Goal: Task Accomplishment & Management: Use online tool/utility

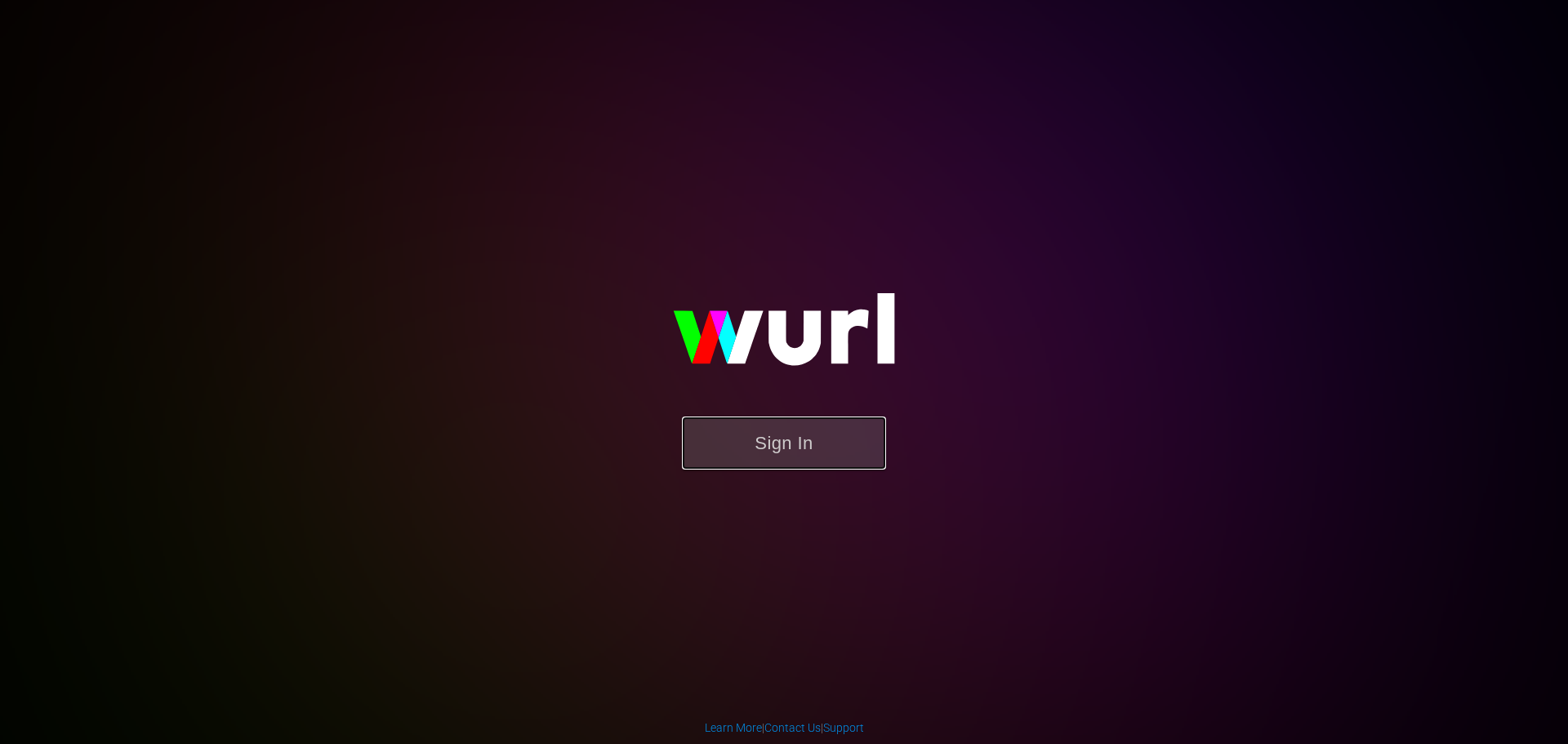
click at [869, 432] on button "Sign In" at bounding box center [784, 443] width 204 height 53
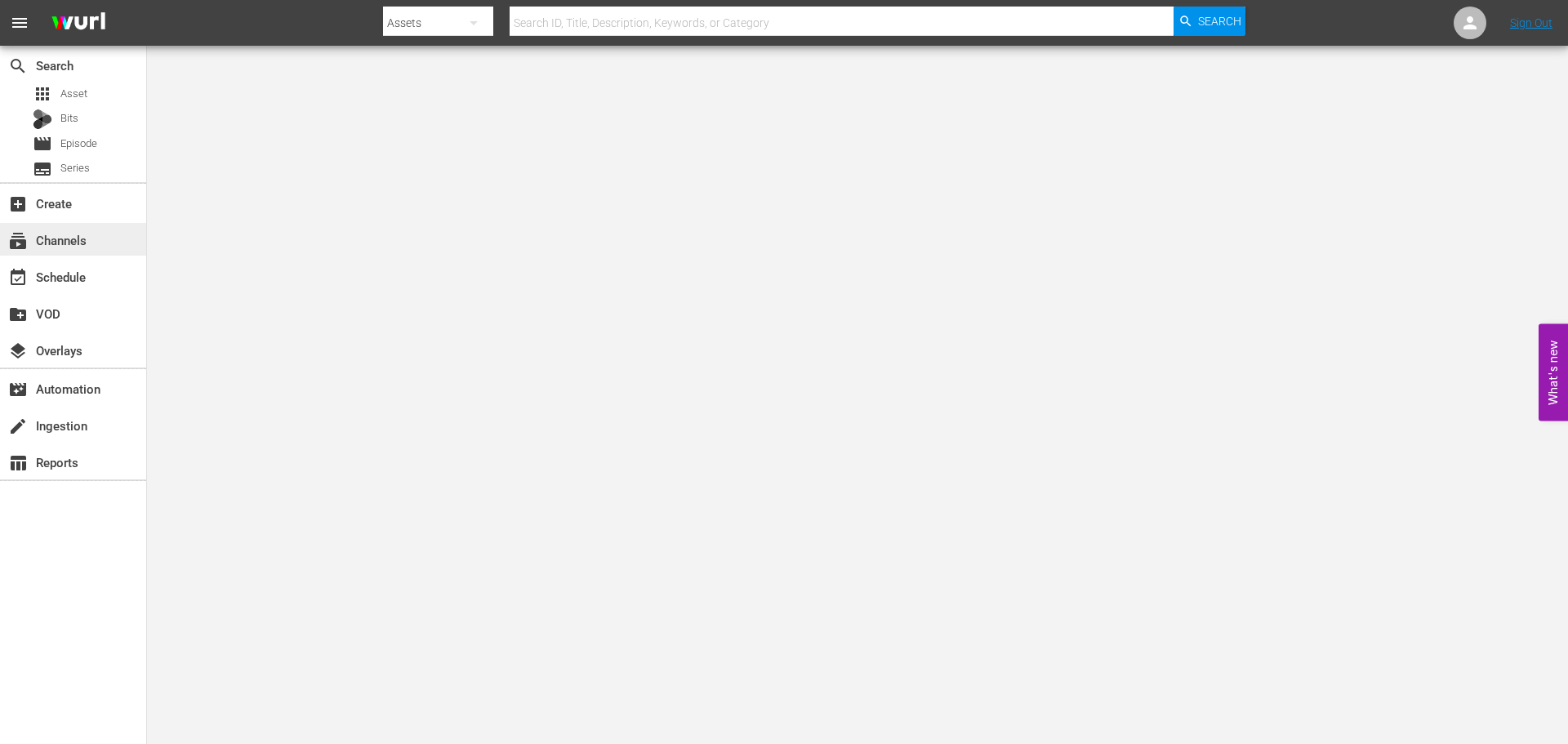
click at [108, 234] on div "subscriptions Channels" at bounding box center [73, 240] width 147 height 33
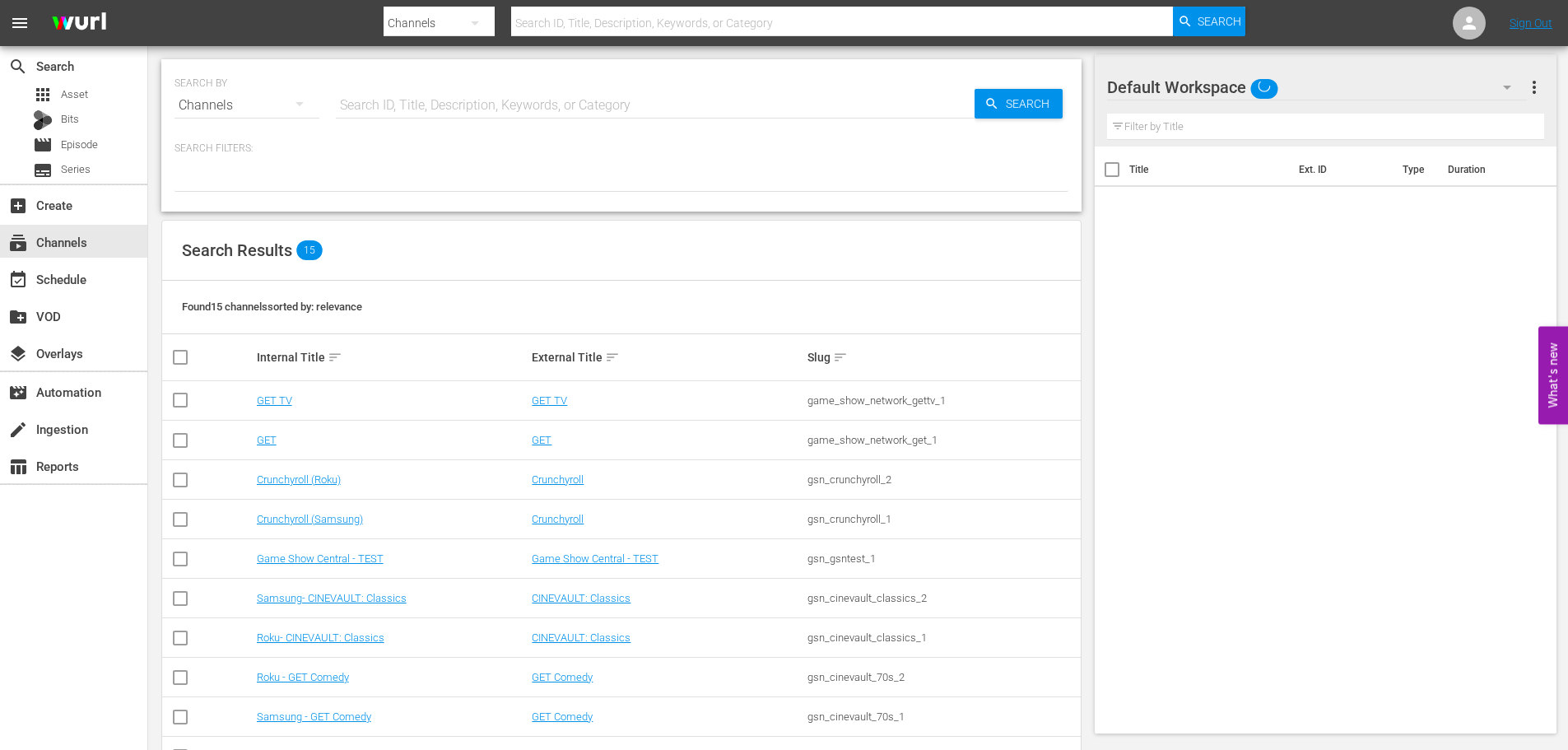
scroll to position [254, 0]
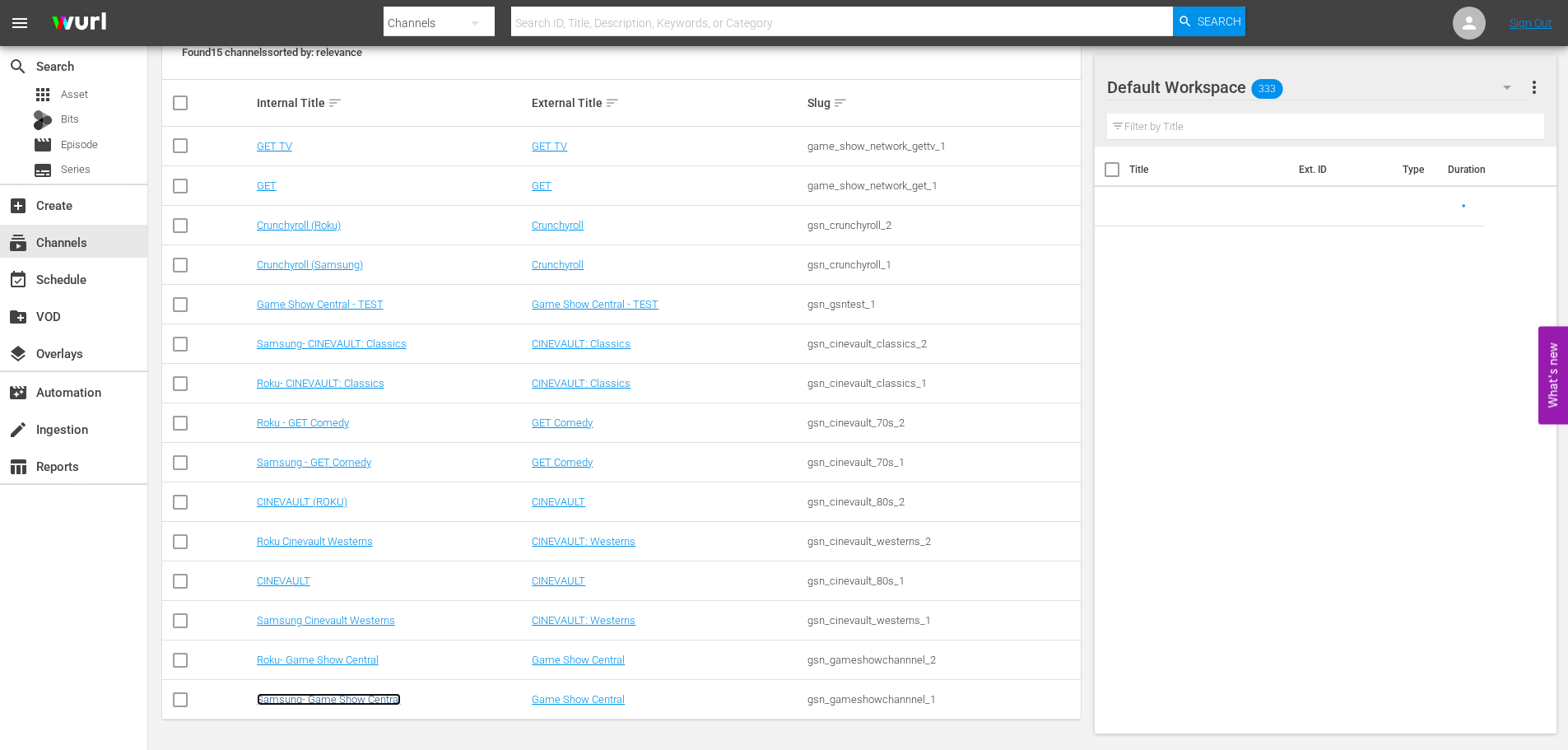
click at [279, 704] on link "Samsung- Game Show Central" at bounding box center [328, 699] width 144 height 12
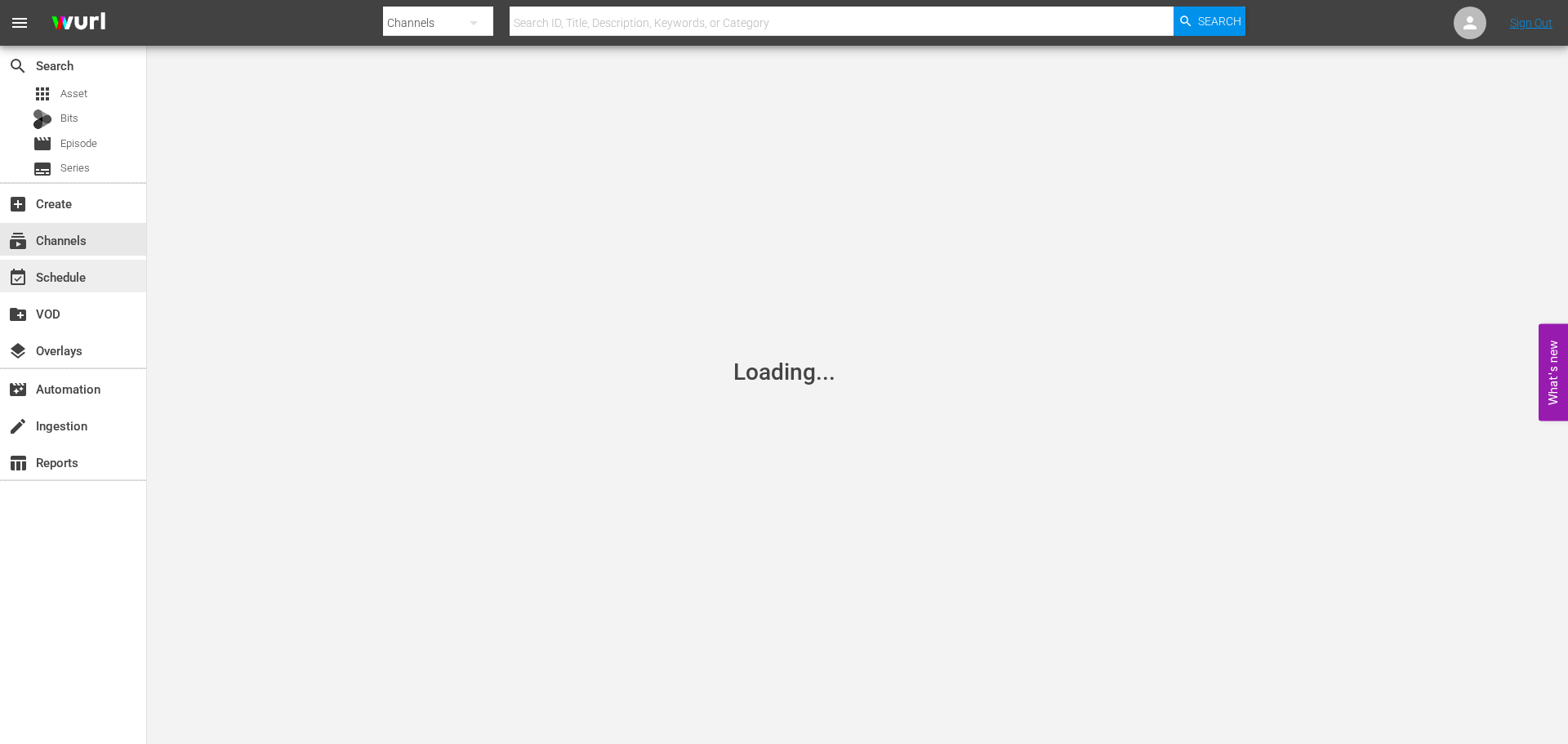
click at [99, 274] on div "event_available Schedule" at bounding box center [73, 276] width 147 height 33
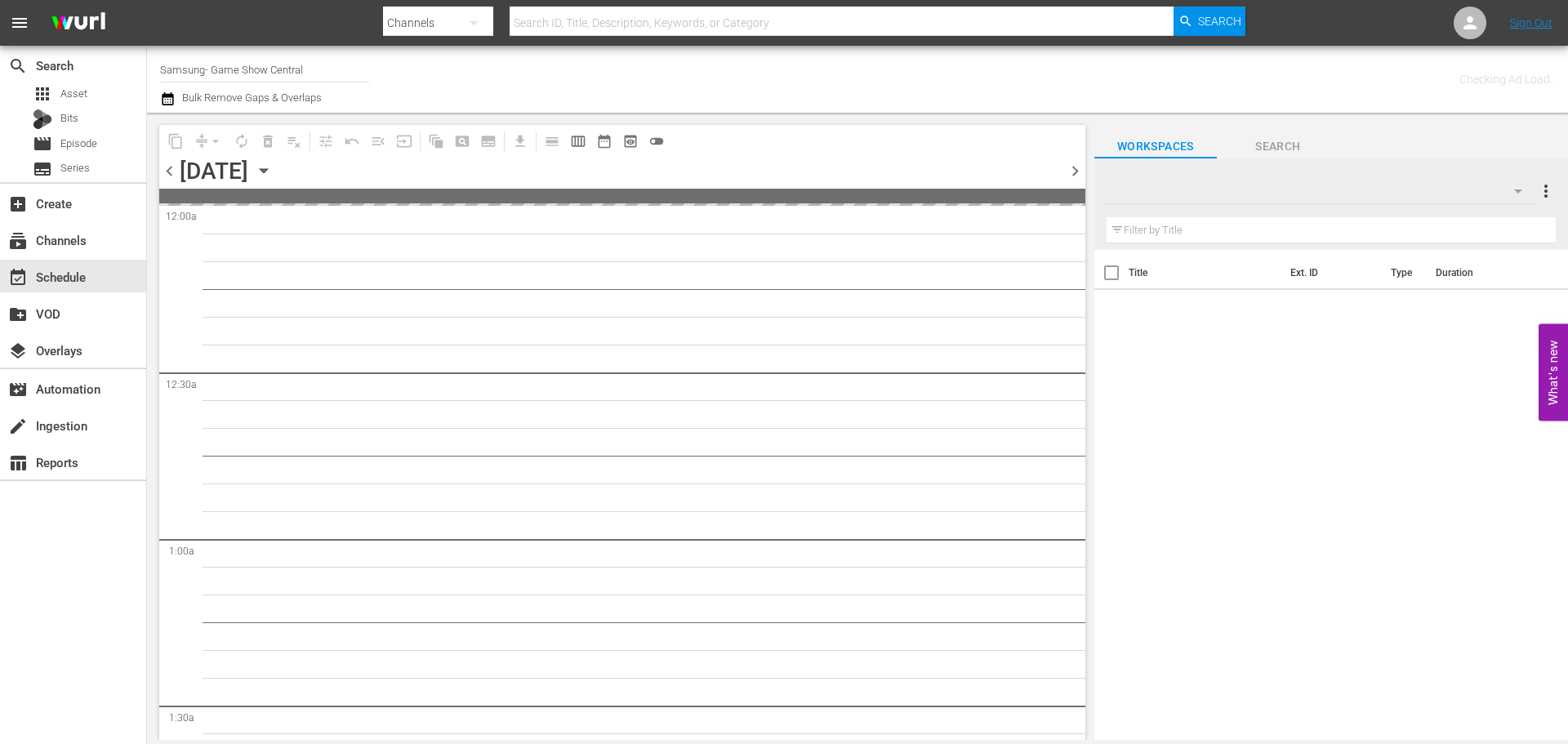
click at [273, 162] on icon "button" at bounding box center [264, 171] width 18 height 18
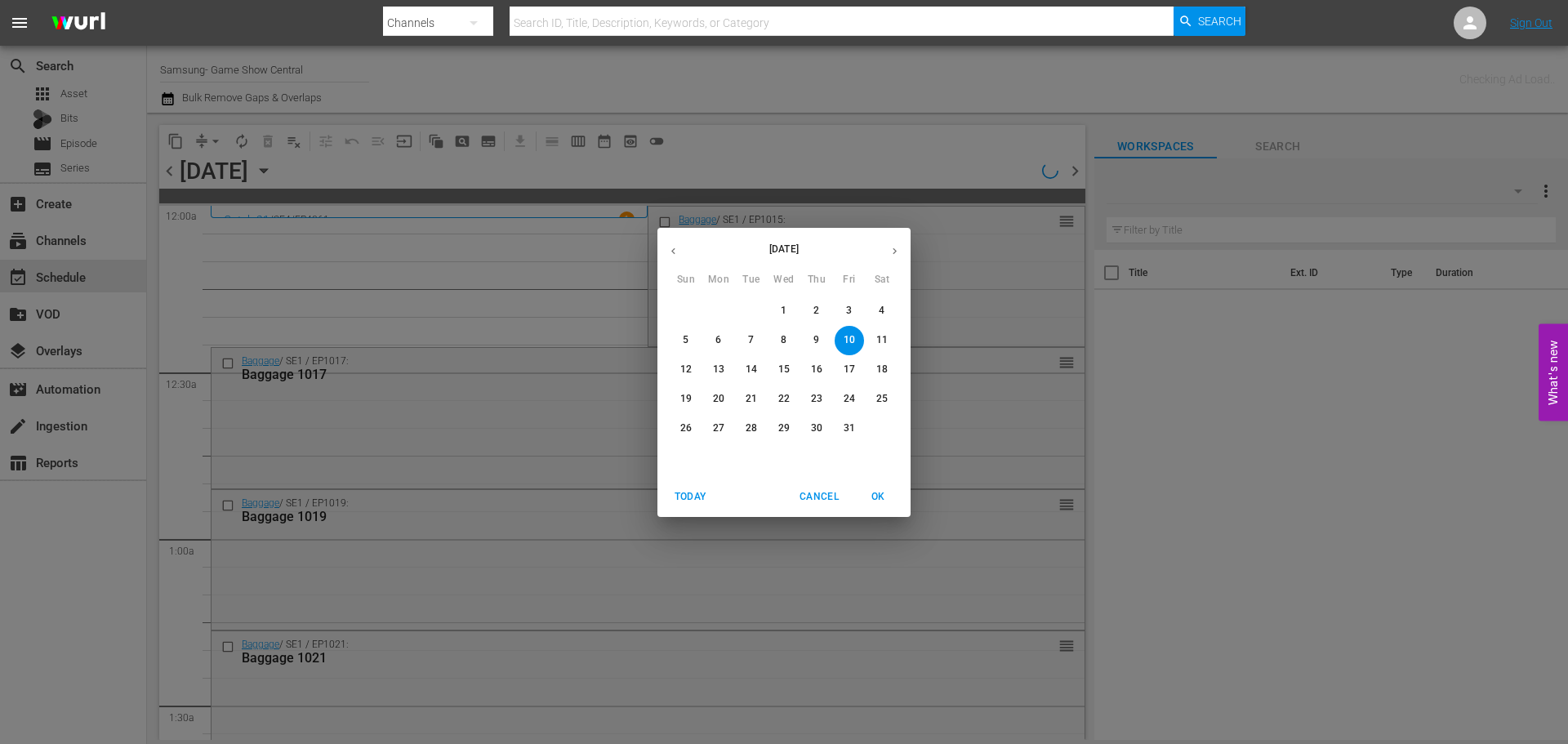
click at [765, 365] on span "14" at bounding box center [751, 369] width 29 height 14
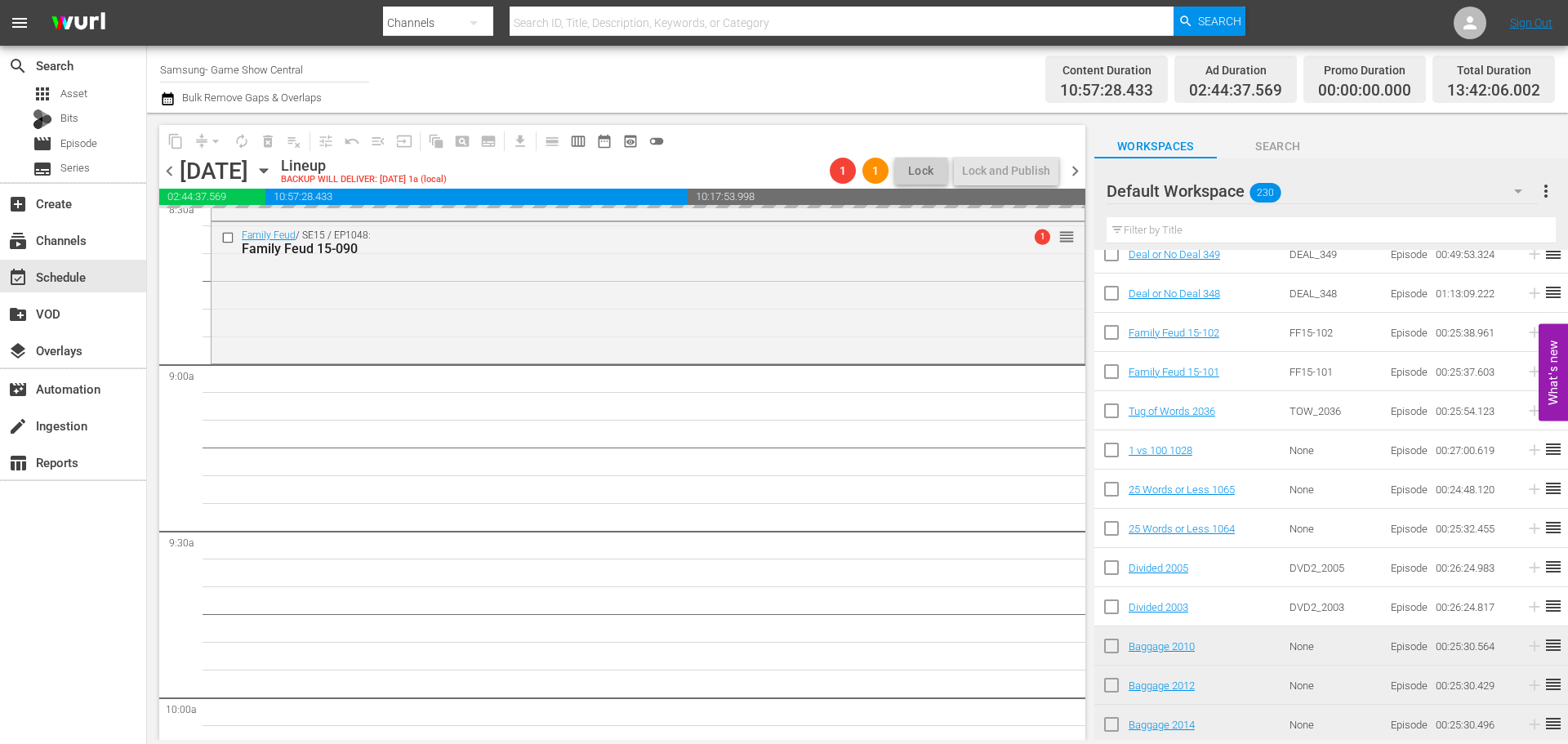
scroll to position [2859, 0]
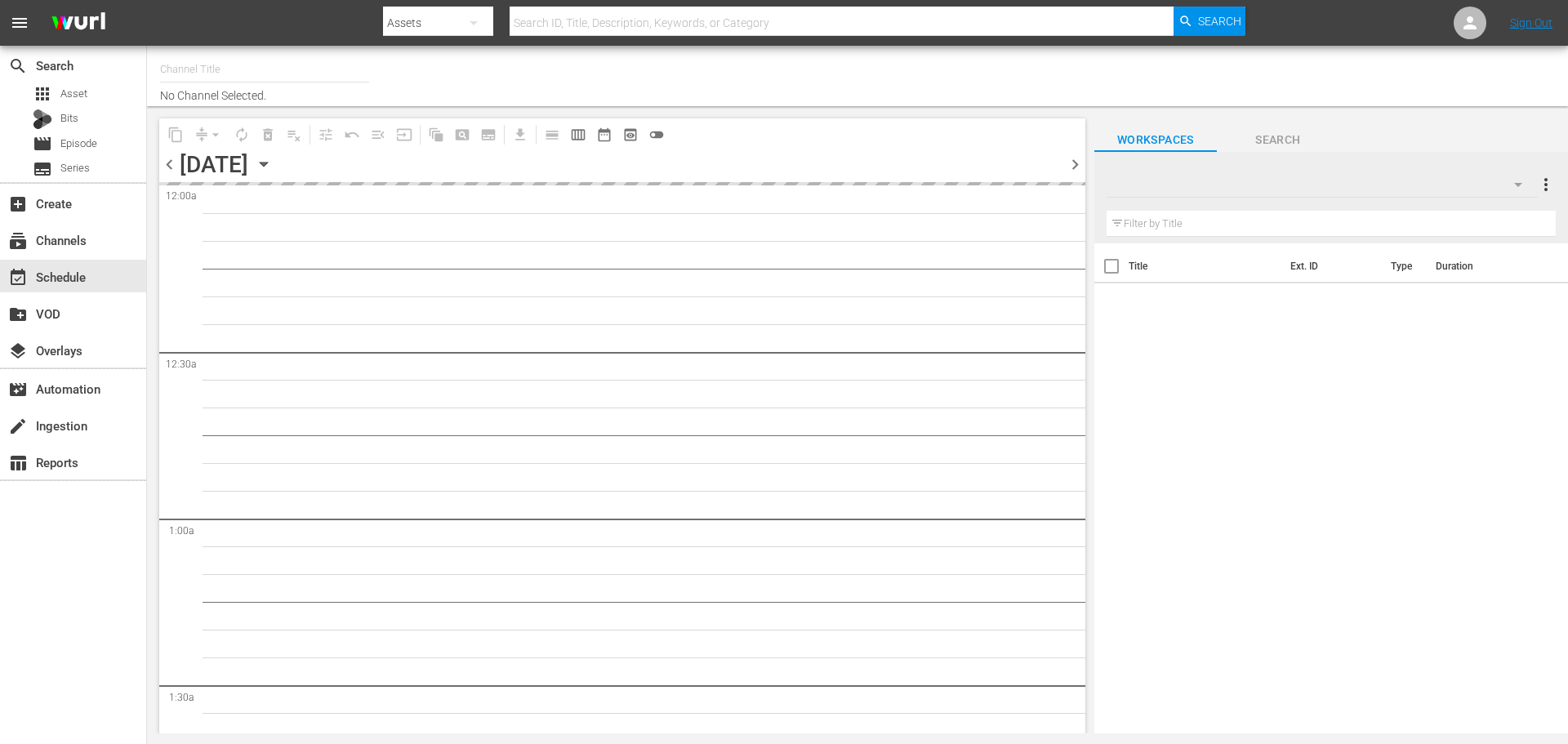
type input "Samsung- Game Show Central (416)"
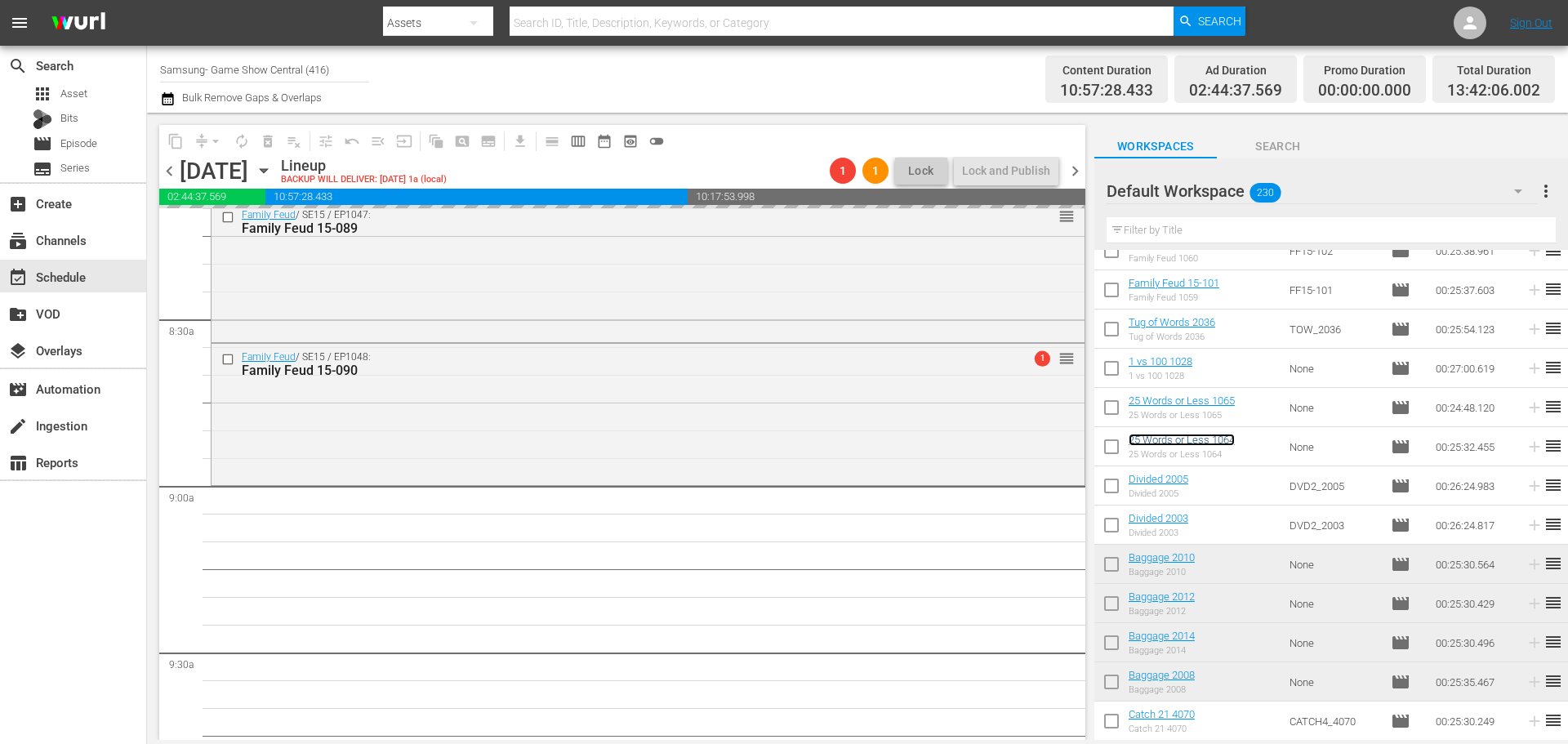
scroll to position [2695, 0]
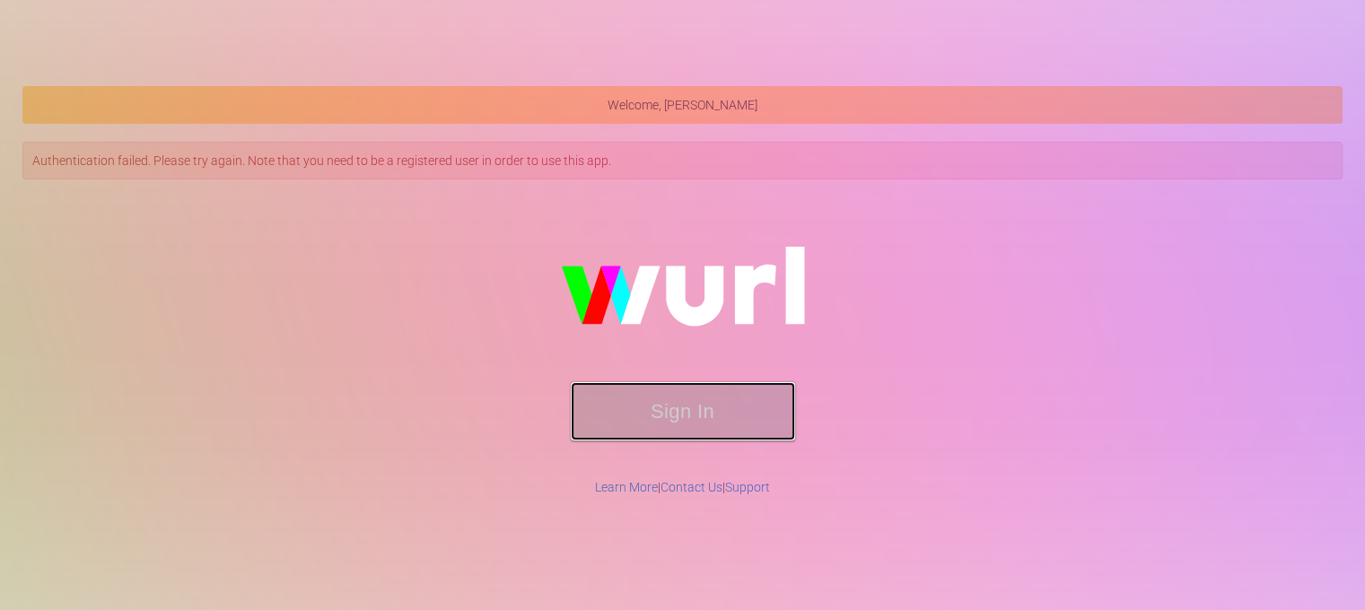
click at [693, 392] on button "Sign In" at bounding box center [683, 411] width 224 height 58
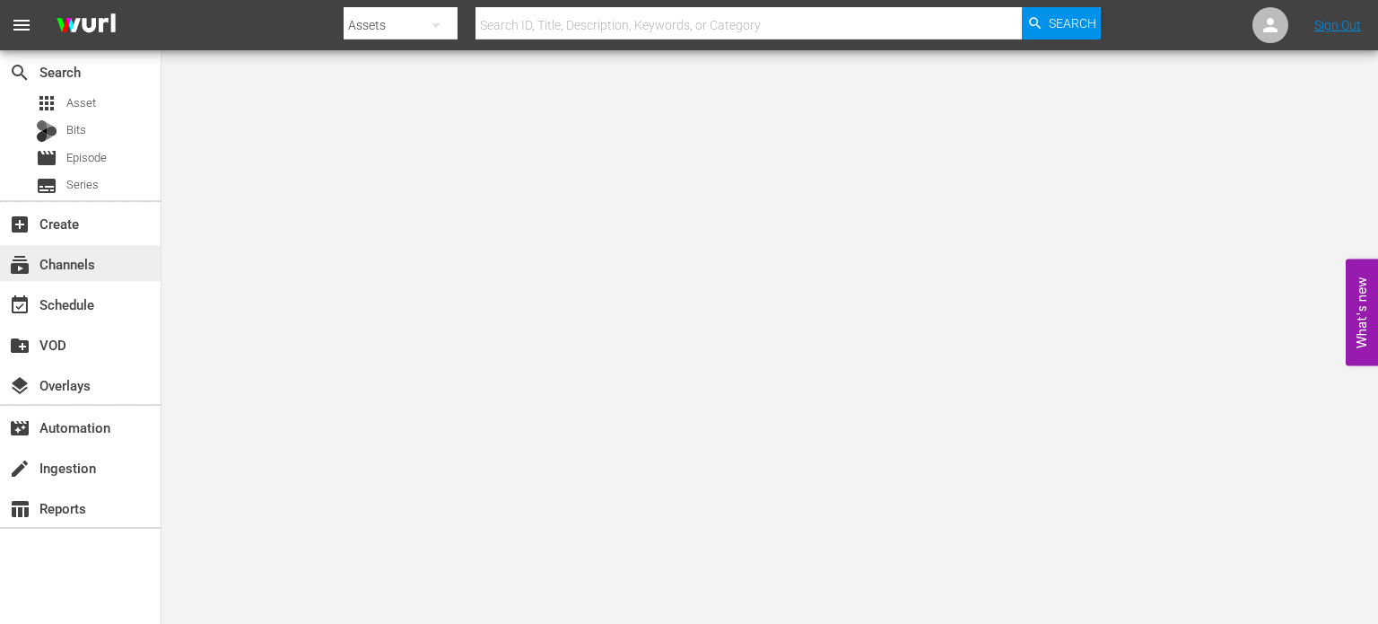
click at [111, 265] on div "subscriptions Channels" at bounding box center [80, 263] width 161 height 36
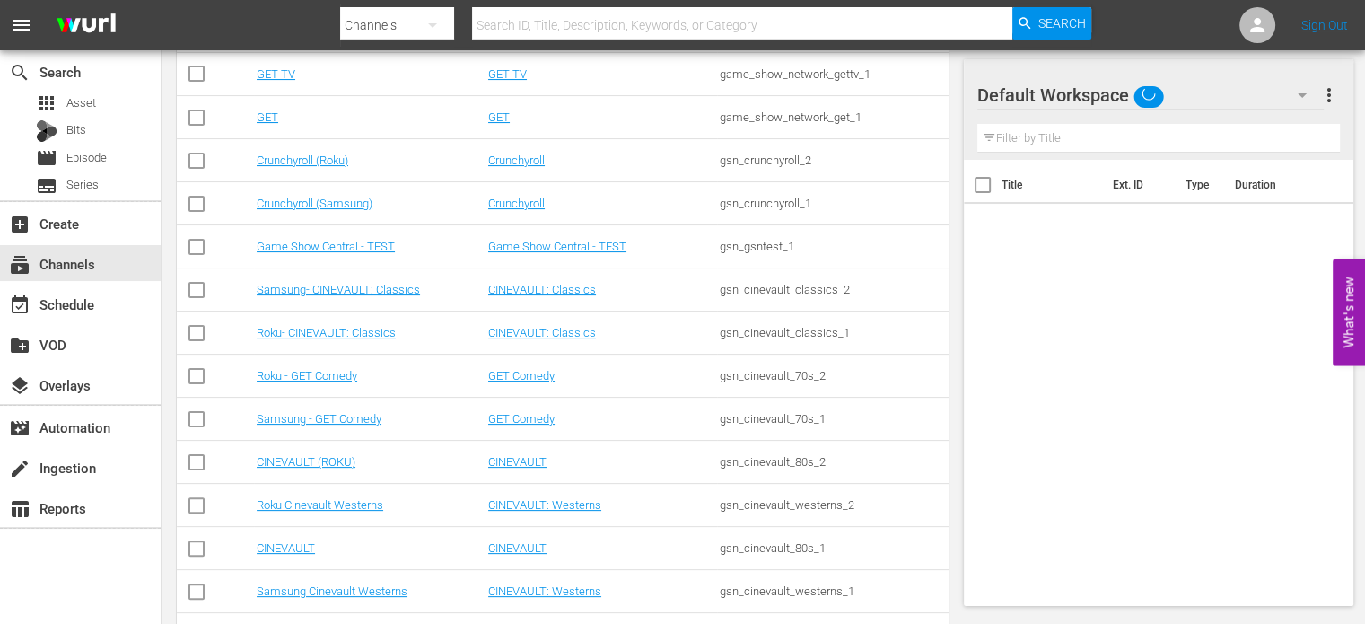
scroll to position [470, 0]
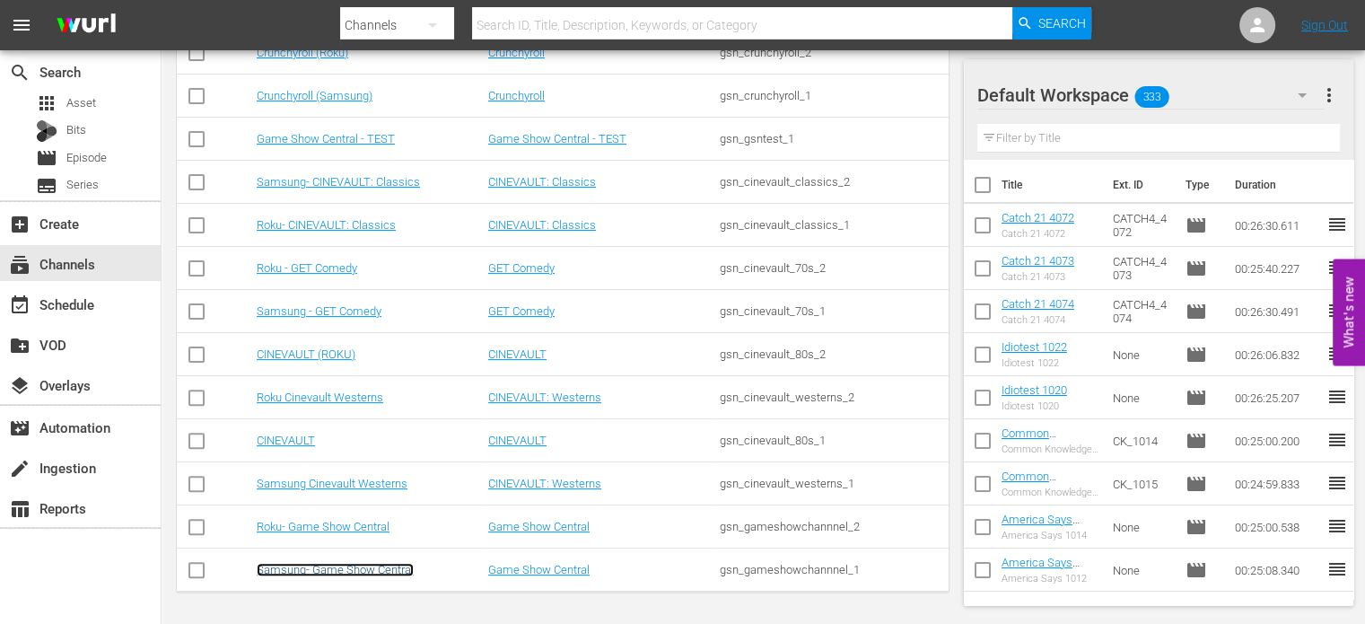
click at [309, 566] on link "Samsung- Game Show Central" at bounding box center [335, 569] width 157 height 13
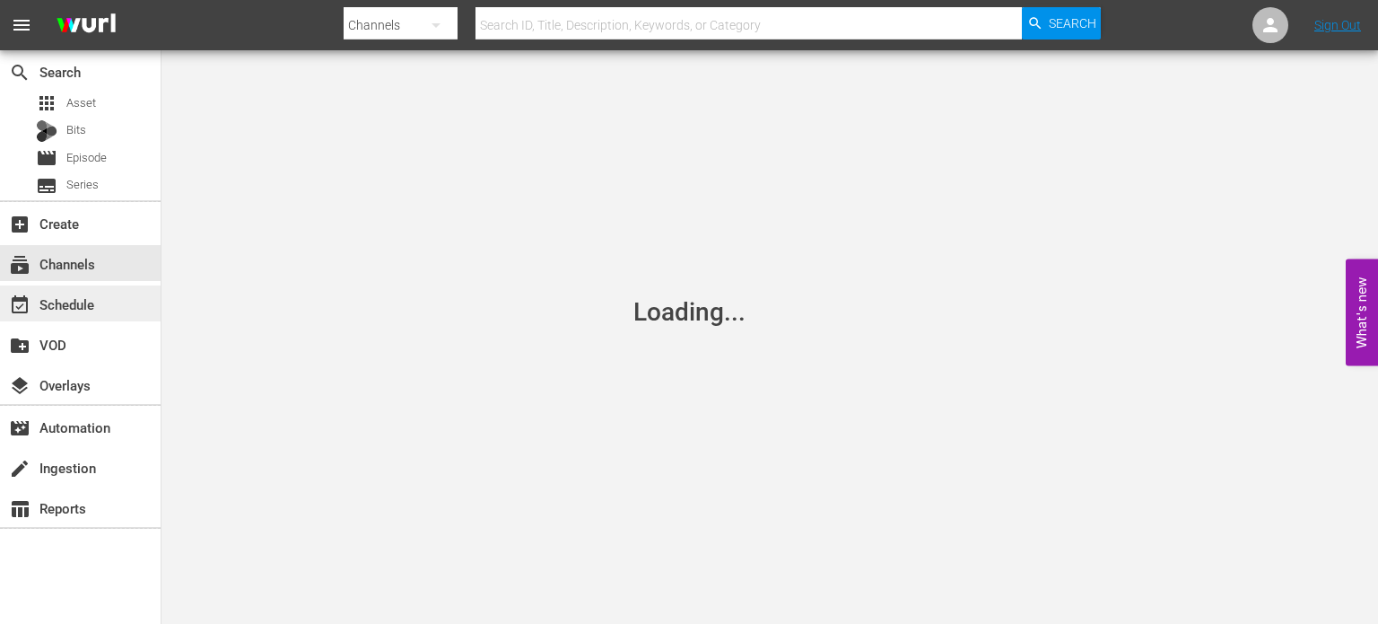
click at [118, 301] on div "event_available Schedule" at bounding box center [80, 303] width 161 height 36
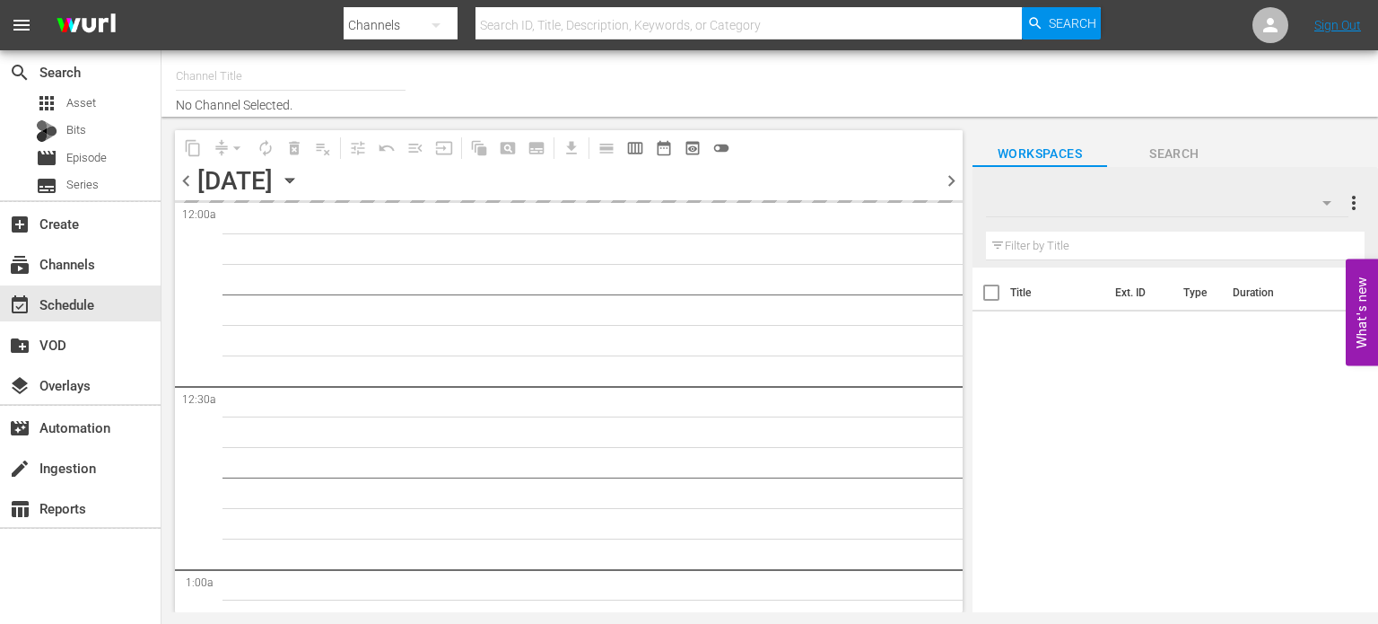
type input "Samsung- Game Show Central (416)"
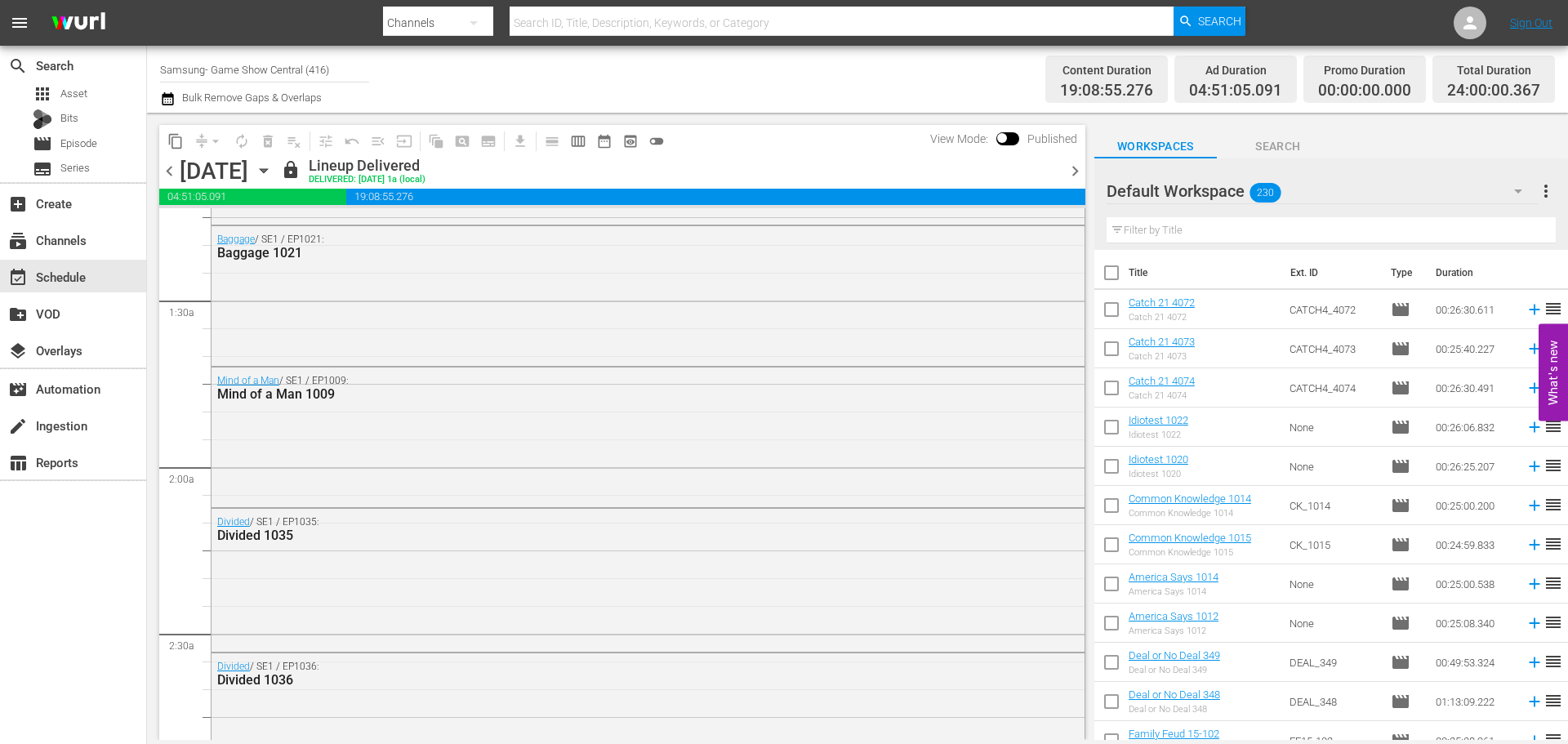
scroll to position [624, 0]
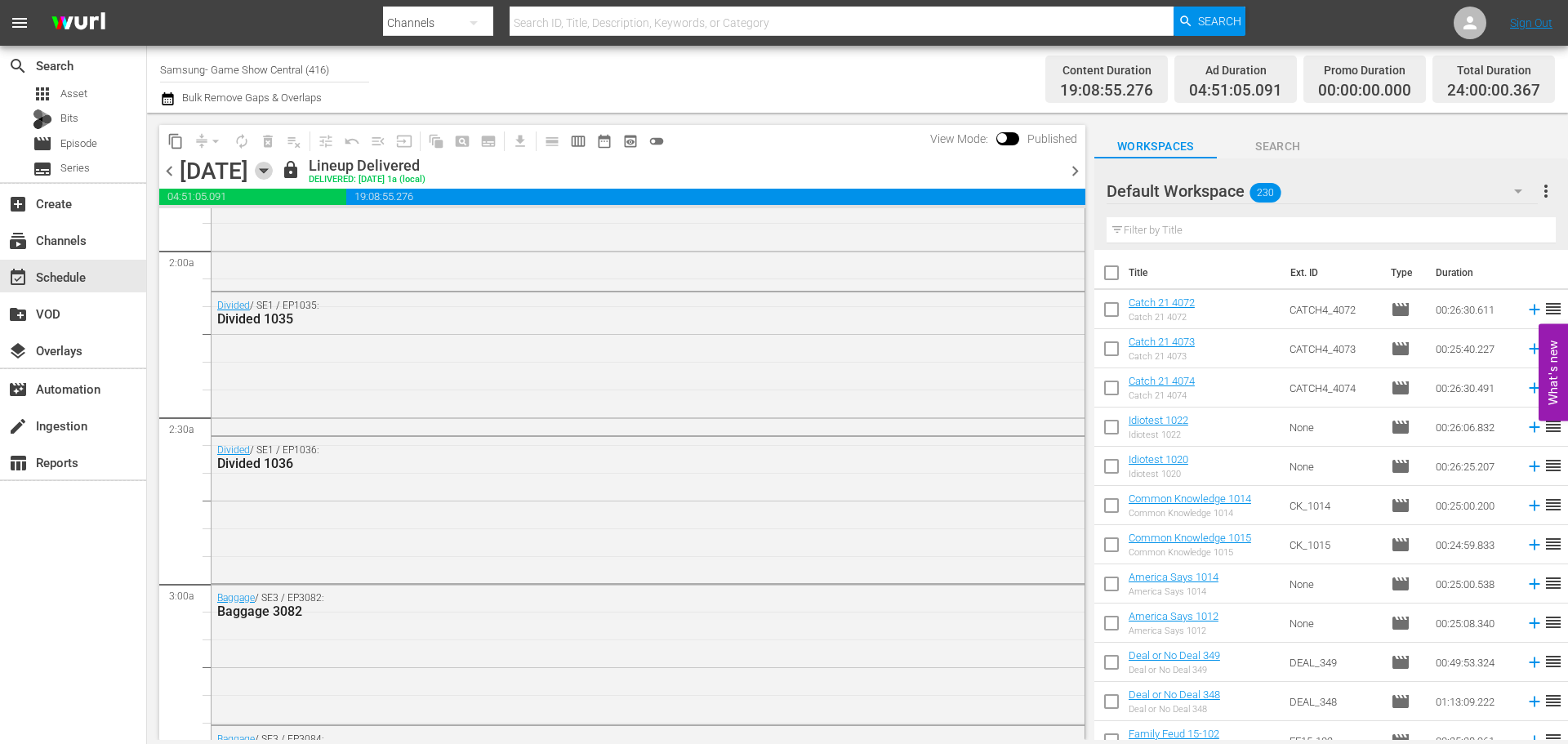
click at [273, 171] on icon "button" at bounding box center [264, 171] width 18 height 18
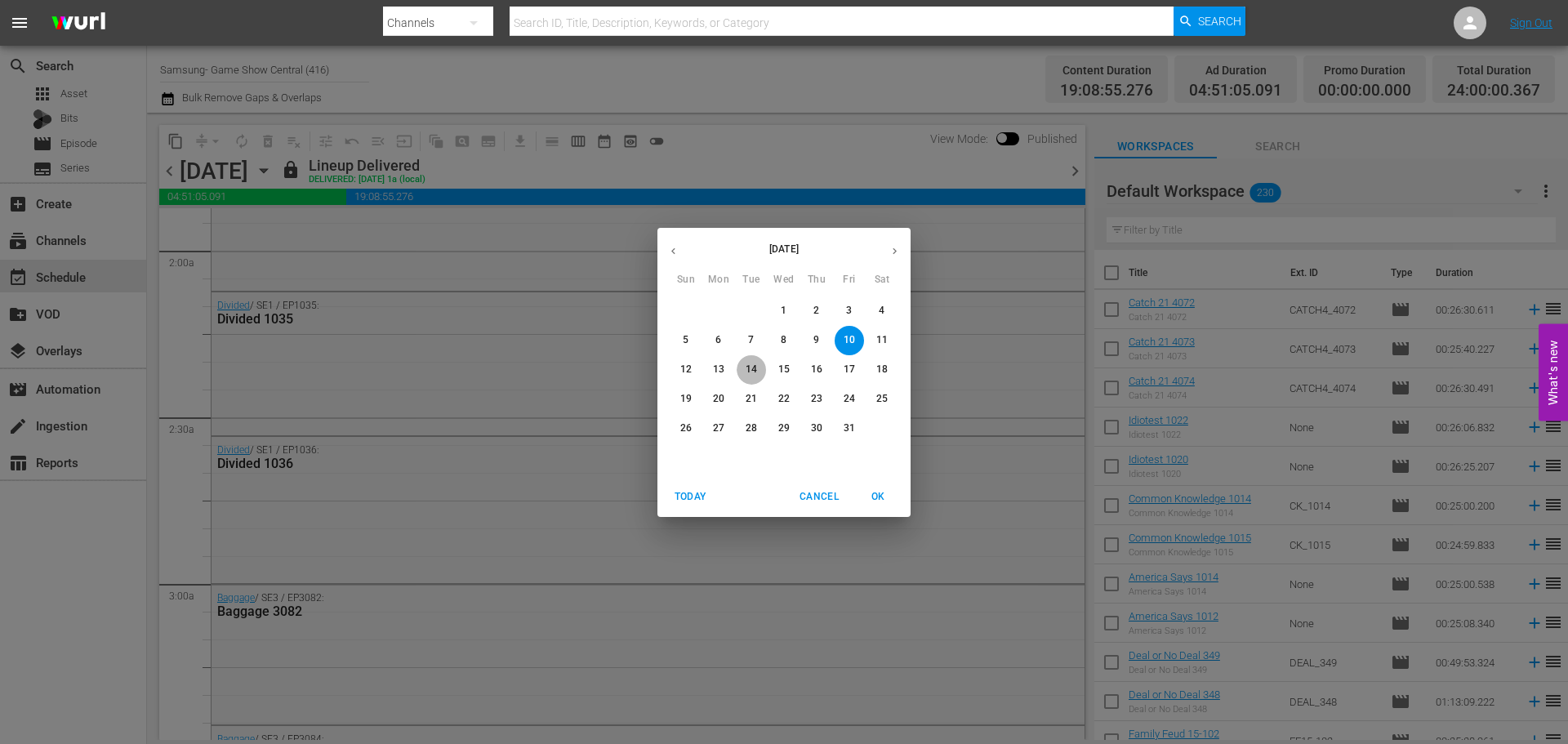
click at [745, 362] on button "14" at bounding box center [751, 370] width 29 height 29
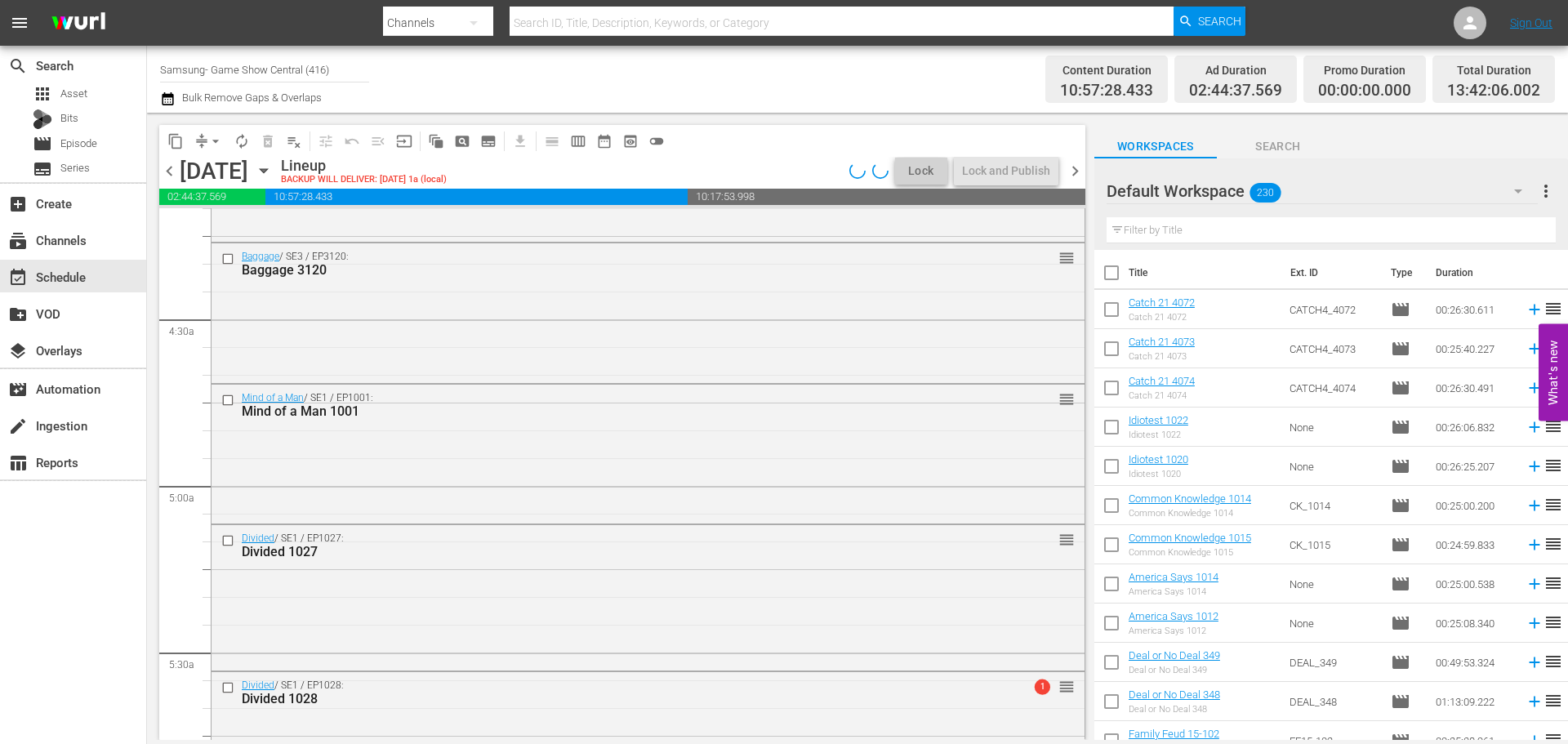
scroll to position [1281, 0]
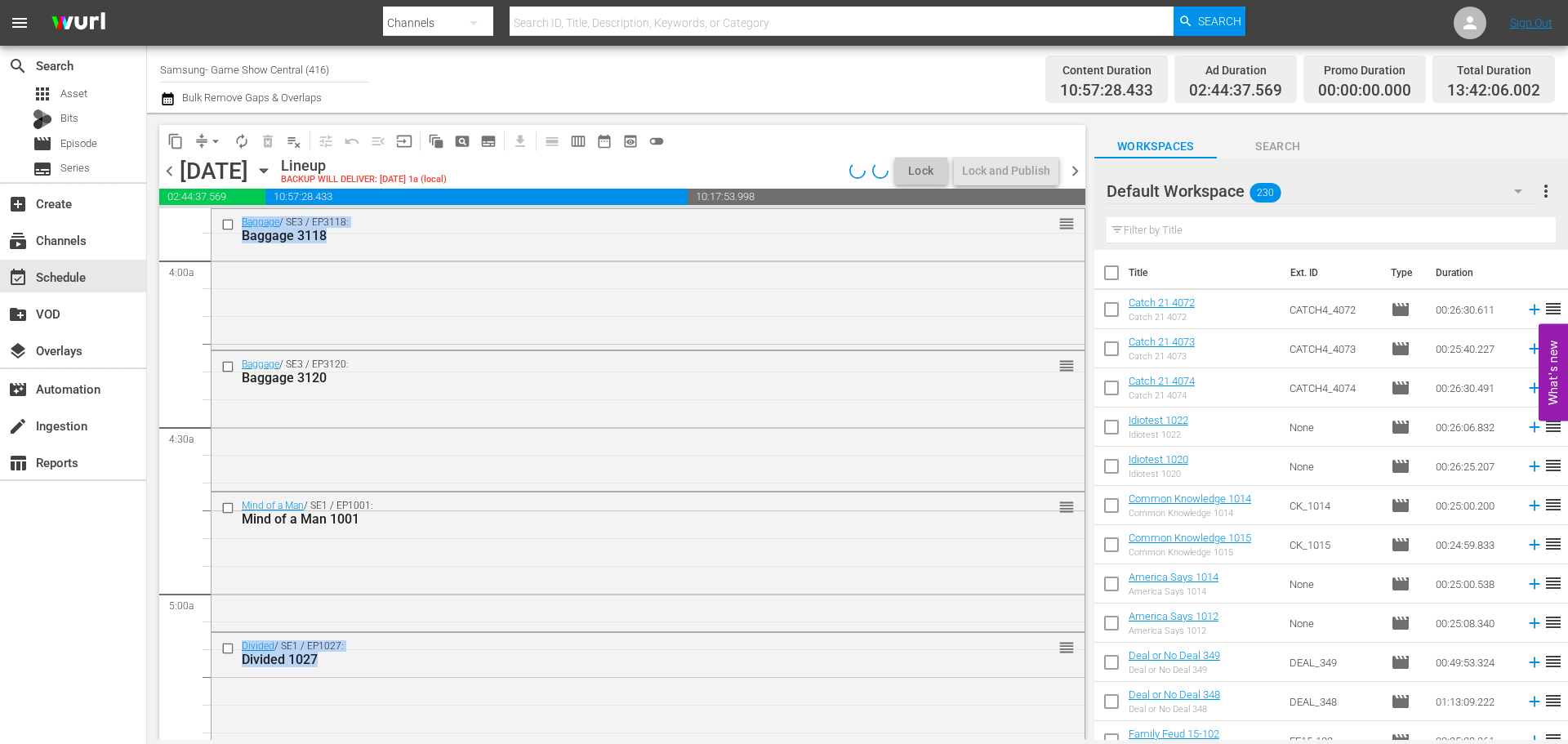
drag, startPoint x: 1069, startPoint y: 321, endPoint x: 1092, endPoint y: 364, distance: 48.8
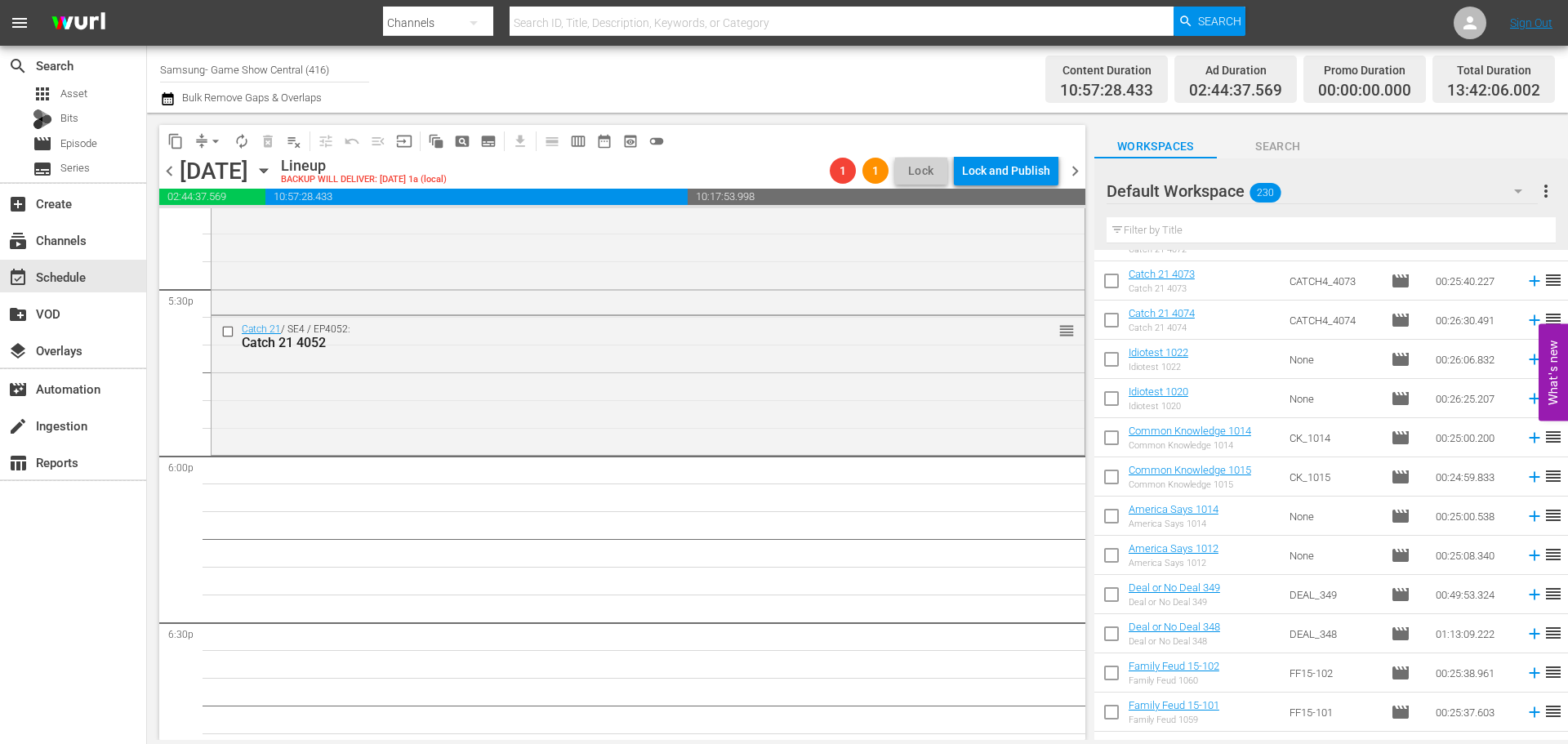
scroll to position [163, 0]
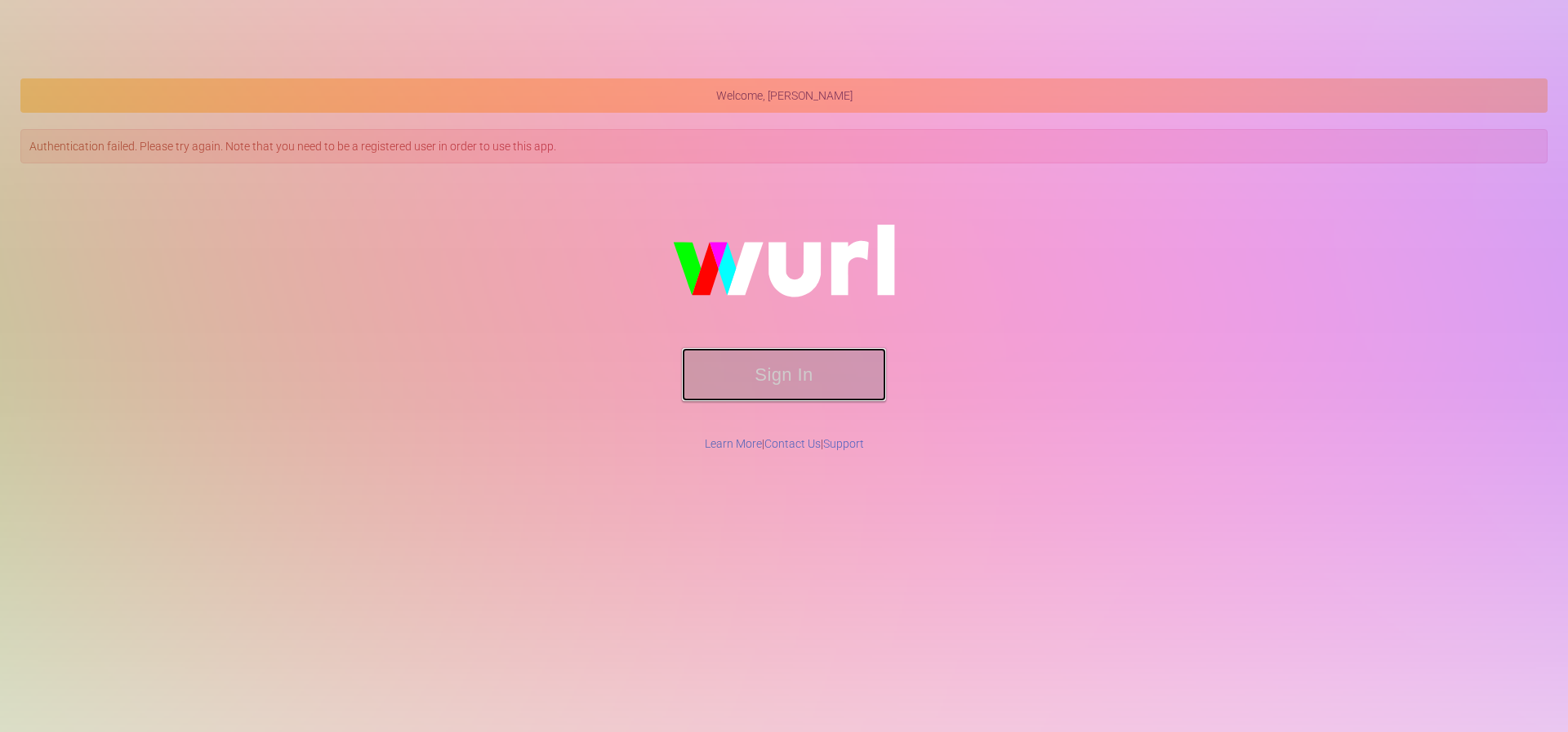
click at [805, 376] on button "Sign In" at bounding box center [784, 374] width 204 height 53
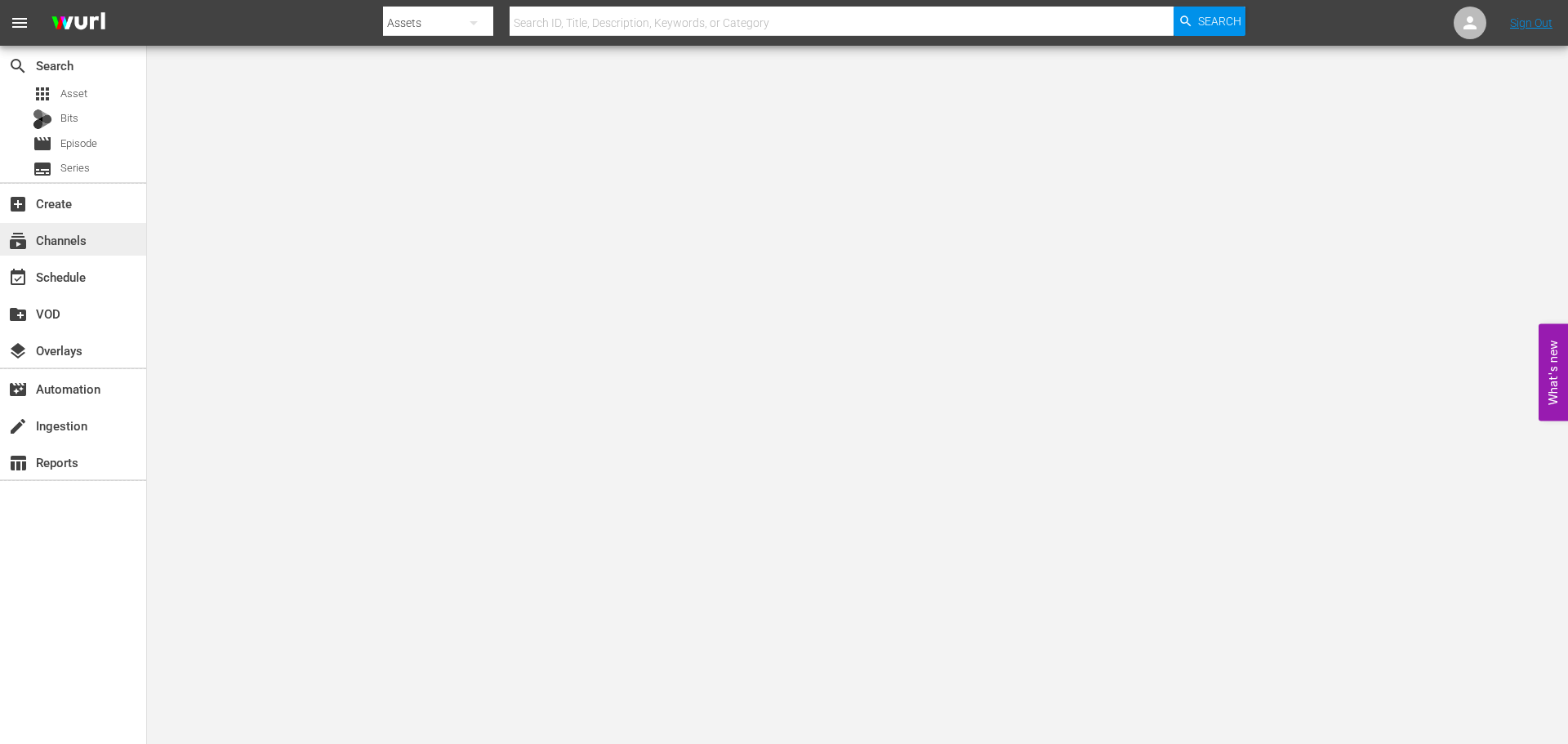
click at [101, 225] on div "subscriptions Channels" at bounding box center [73, 240] width 147 height 33
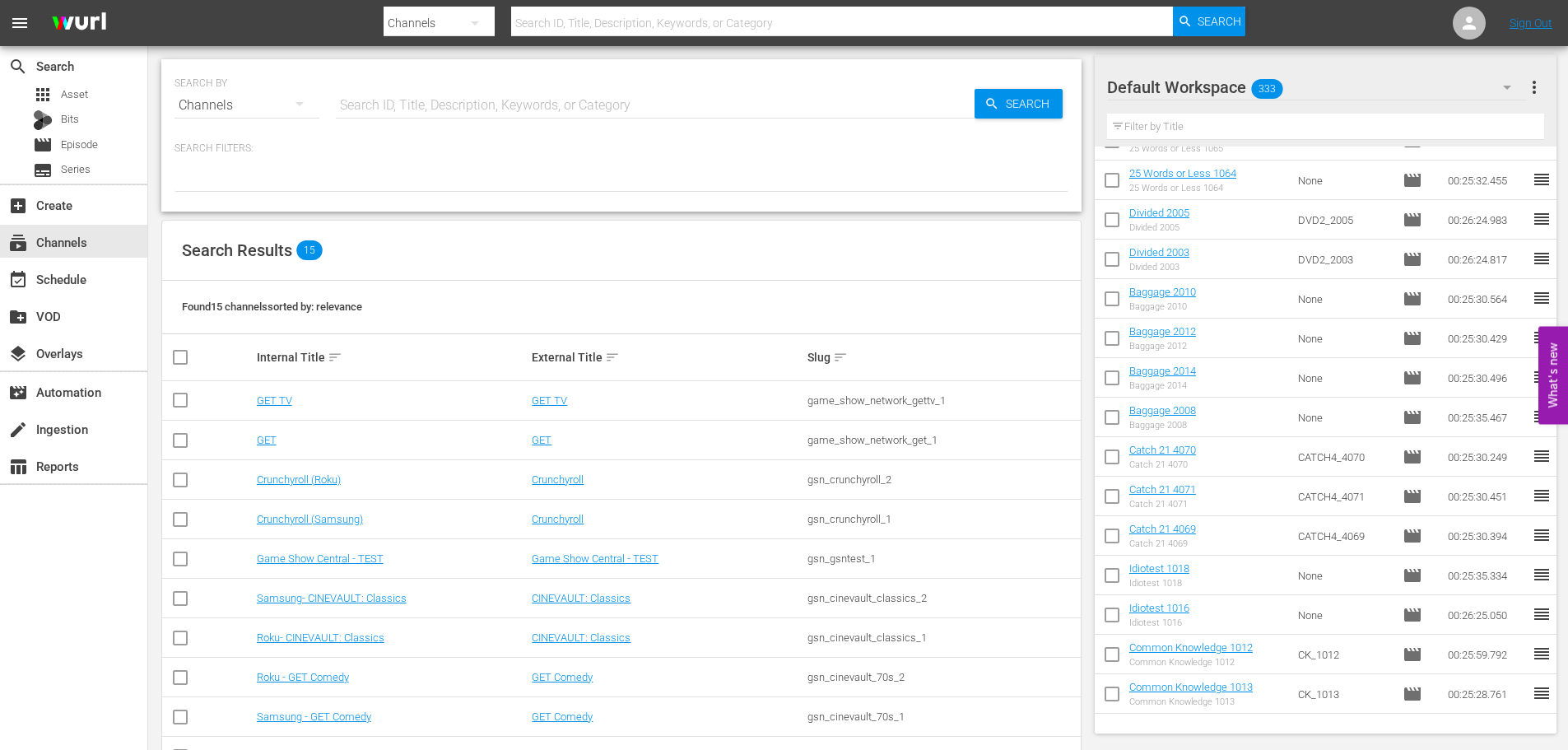
scroll to position [254, 0]
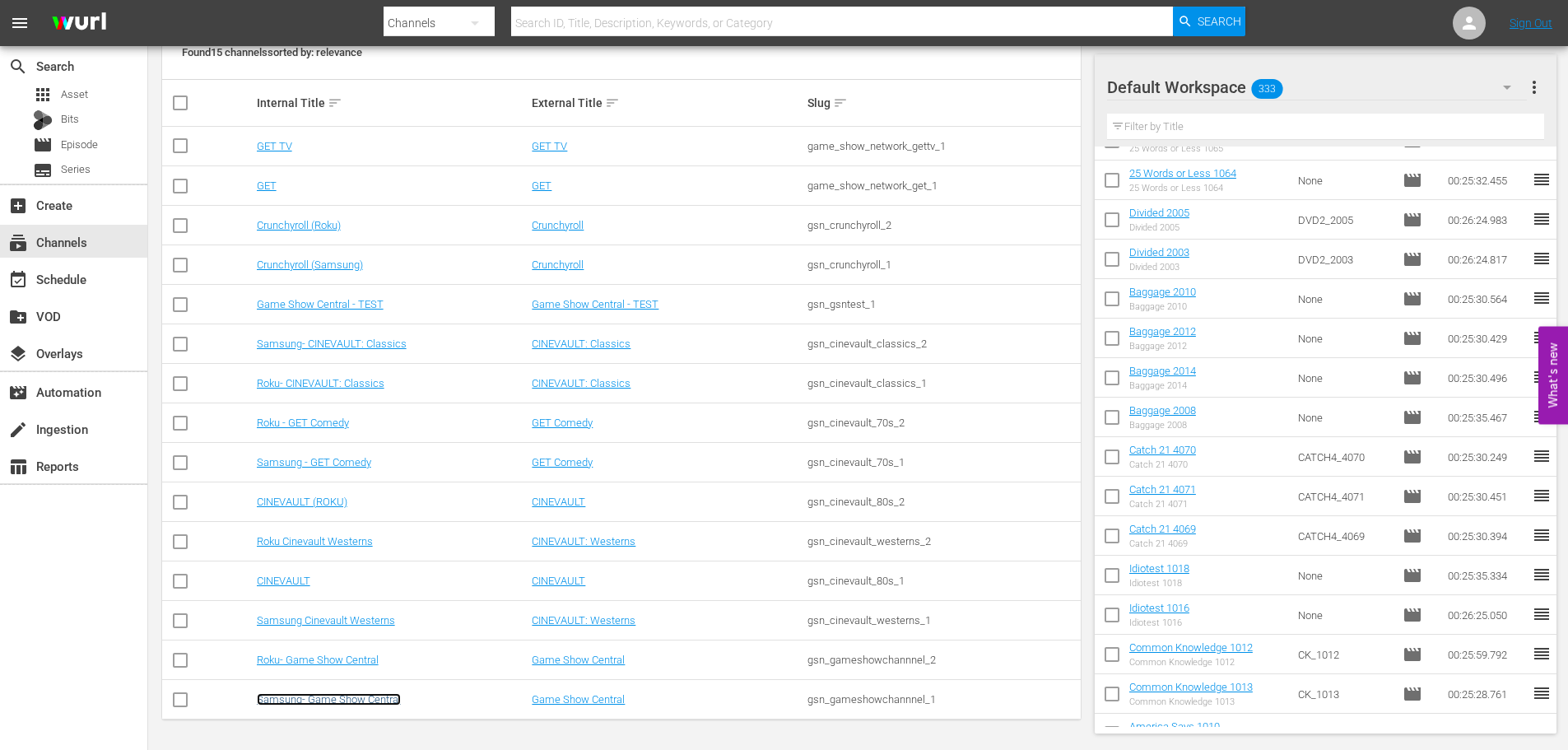
click at [344, 695] on link "Samsung- Game Show Central" at bounding box center [328, 699] width 144 height 12
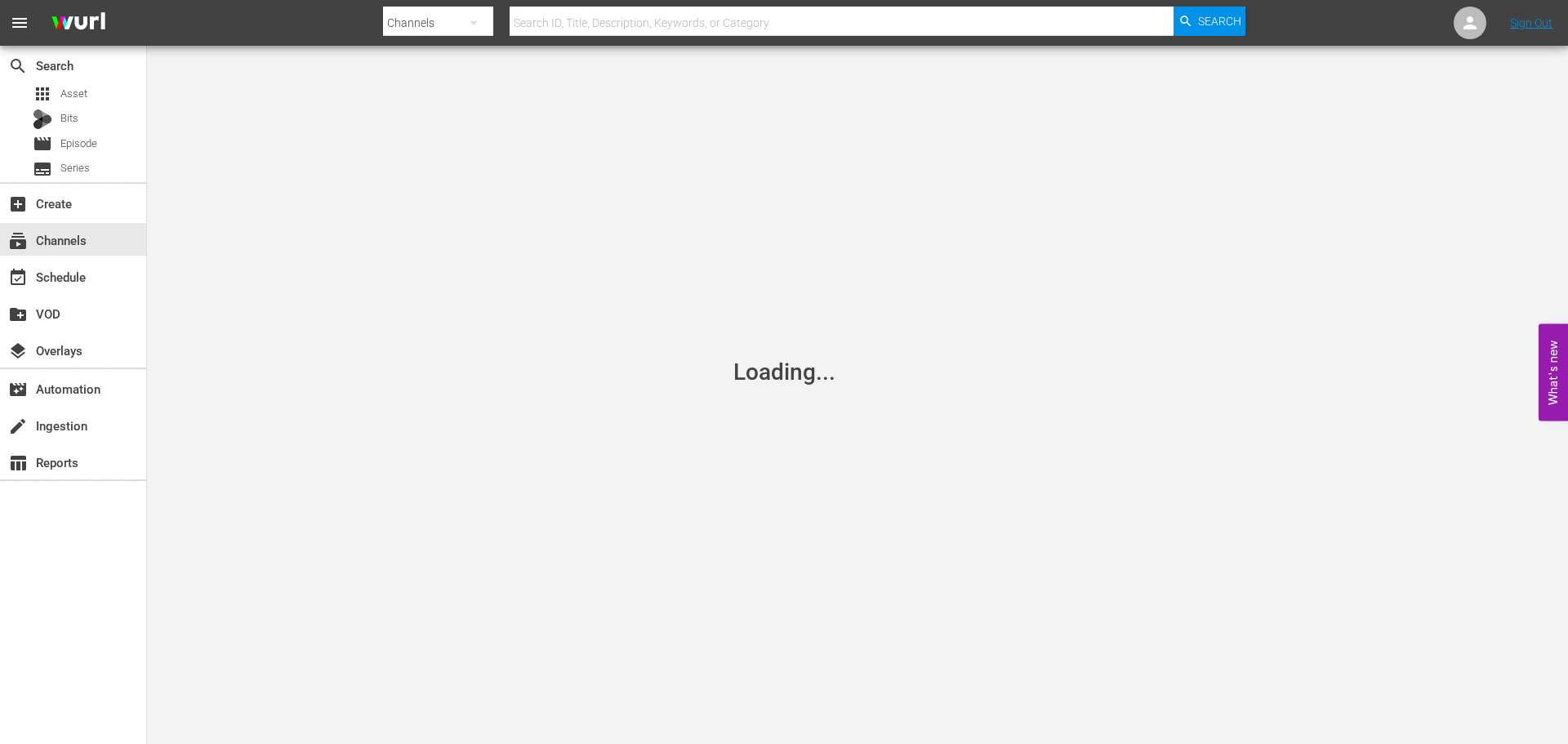
click at [343, 691] on div "Loading..." at bounding box center [784, 372] width 1568 height 744
click at [63, 282] on div "event_available Schedule" at bounding box center [46, 274] width 91 height 15
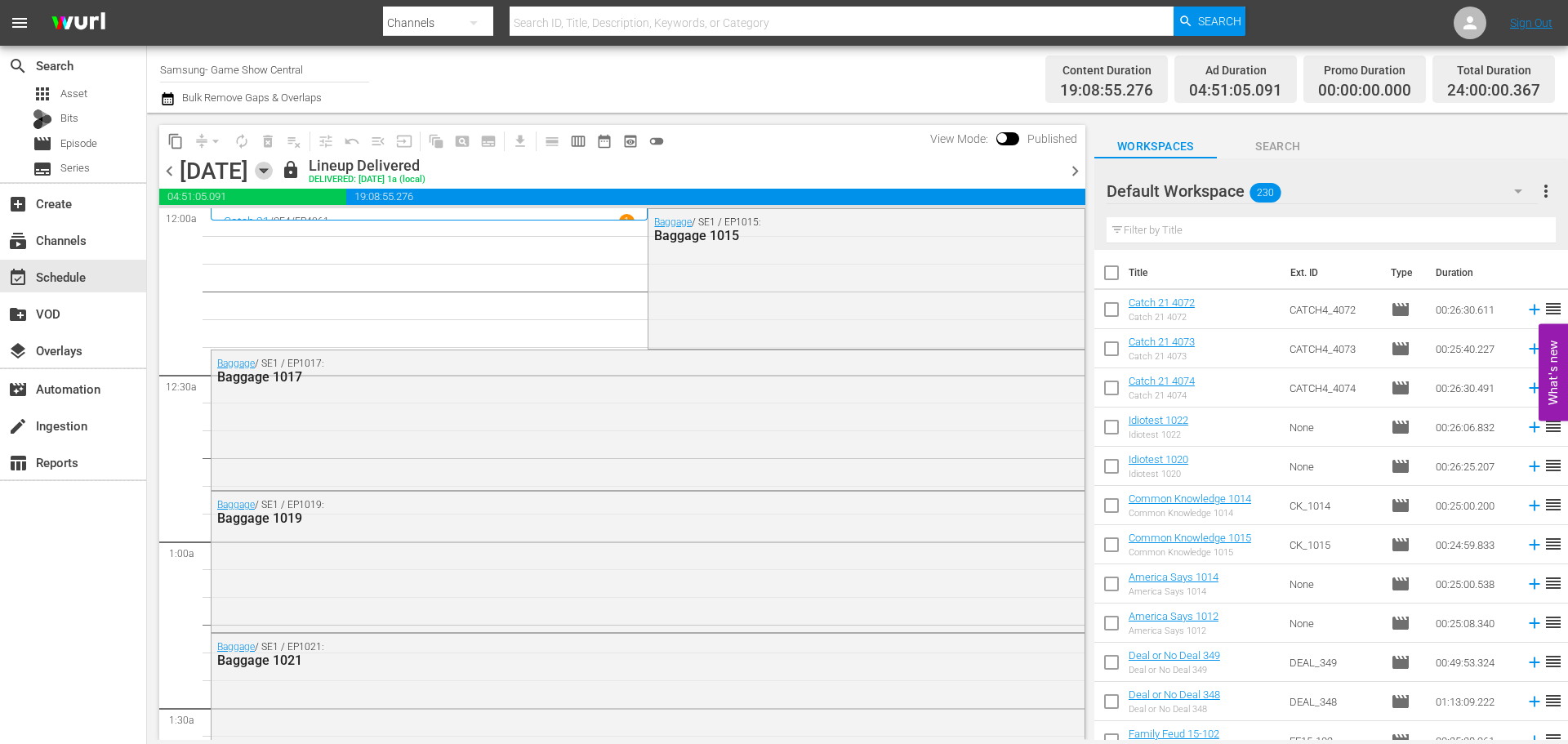
click at [273, 172] on icon "button" at bounding box center [264, 171] width 18 height 18
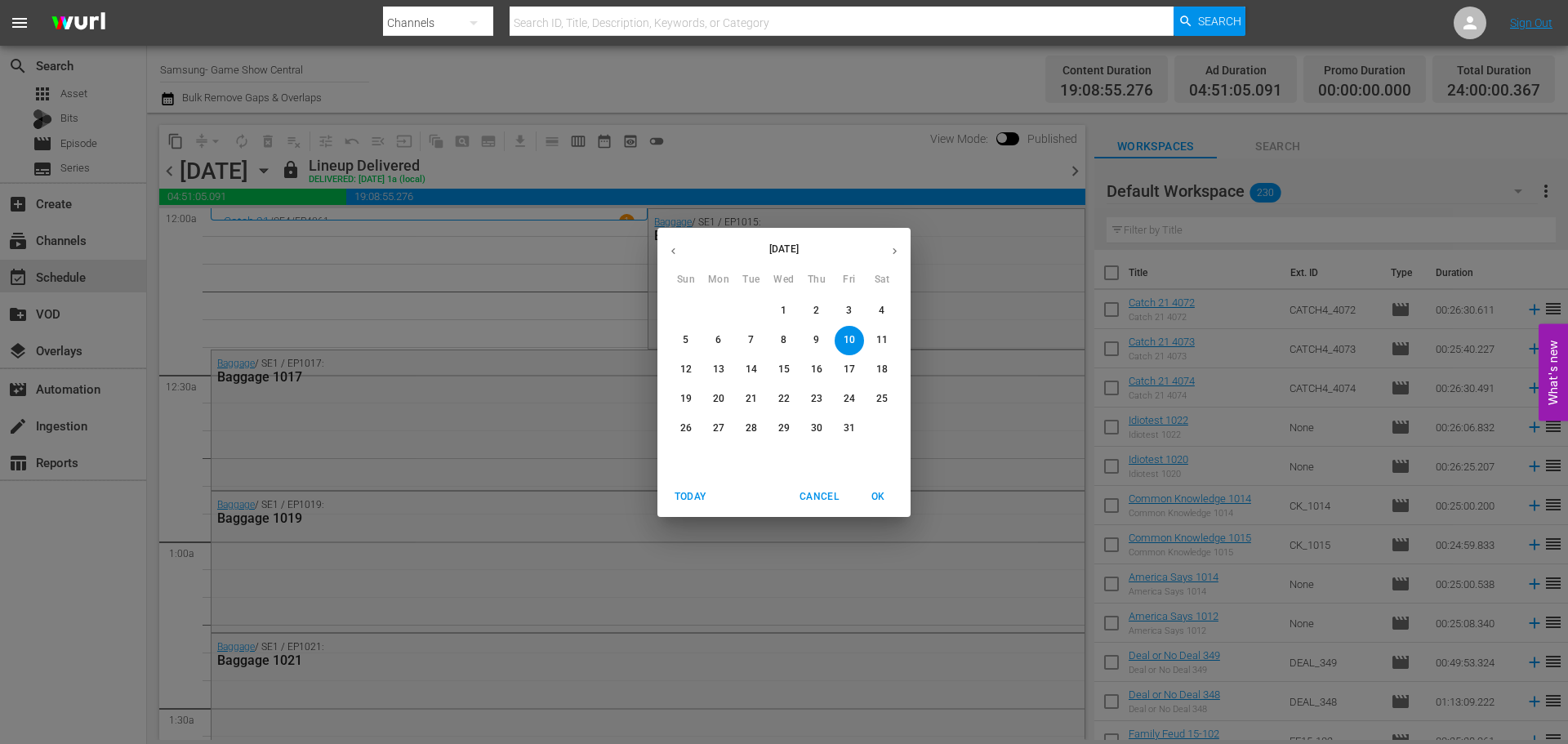
click at [748, 371] on p "14" at bounding box center [751, 369] width 12 height 14
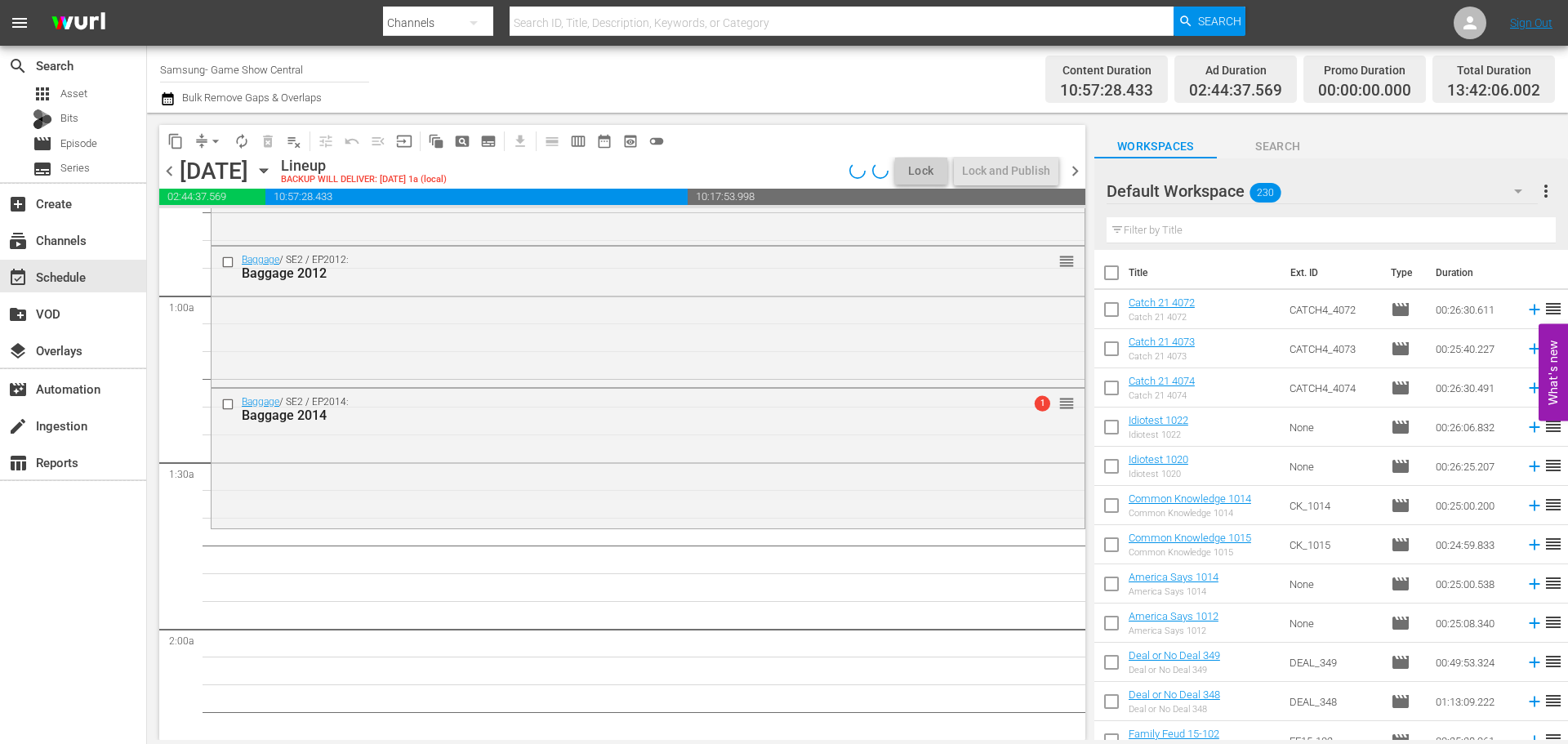
scroll to position [409, 0]
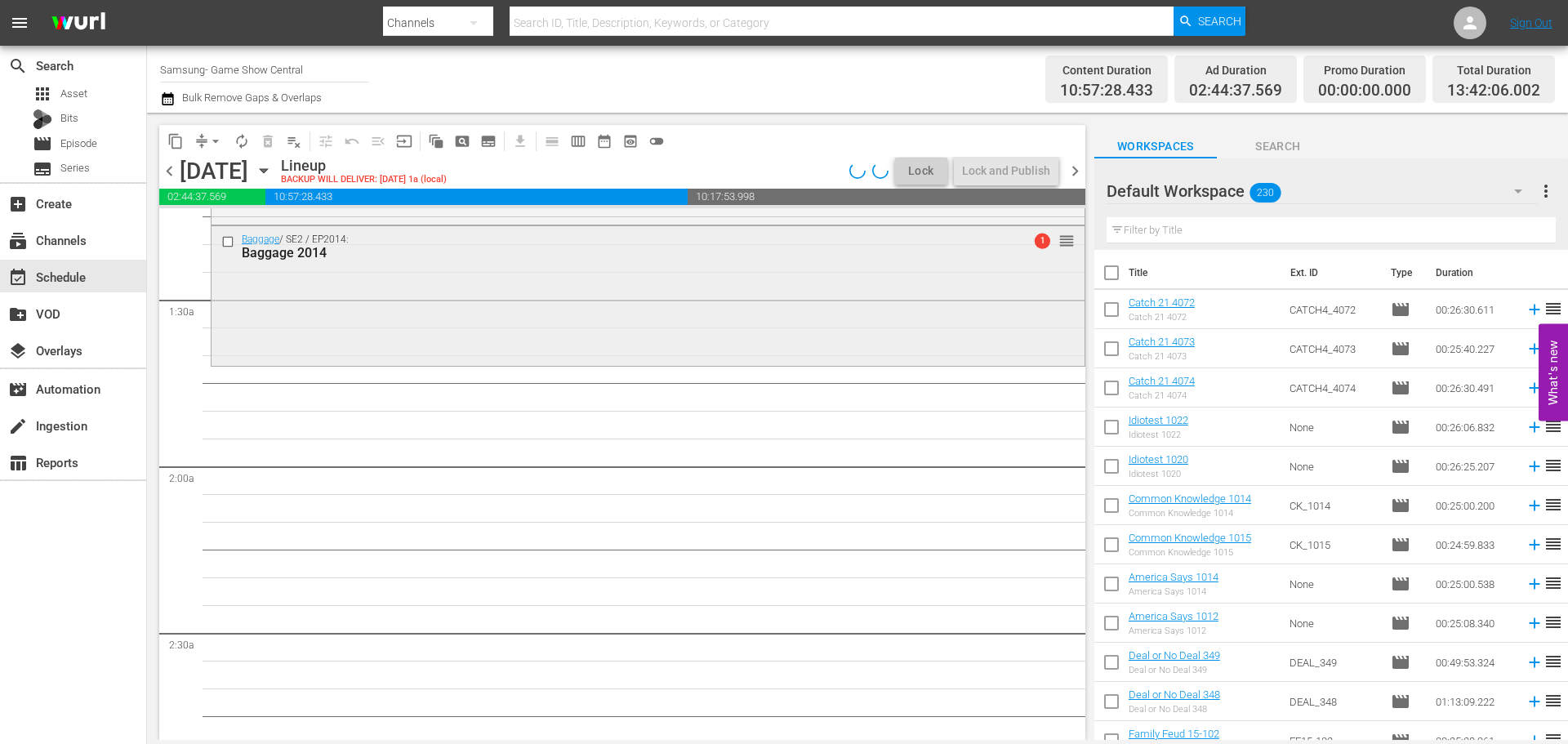
drag, startPoint x: 573, startPoint y: 291, endPoint x: 591, endPoint y: 343, distance: 55.0
click at [591, 343] on div "Baggage / SE2 / EP2014: Baggage 2014 1 reorder" at bounding box center [647, 295] width 873 height 137
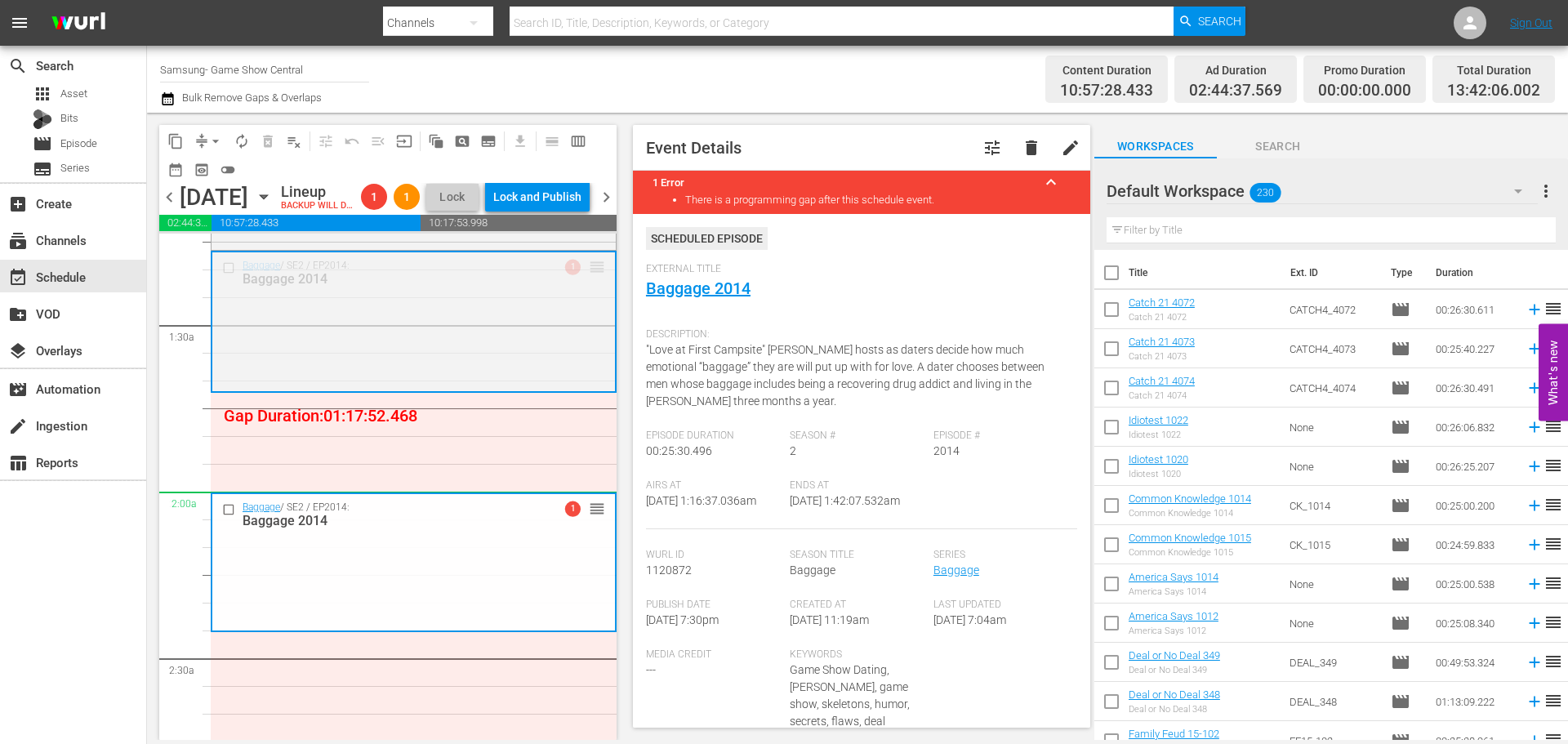
drag, startPoint x: 584, startPoint y: 298, endPoint x: 512, endPoint y: 521, distance: 234.3
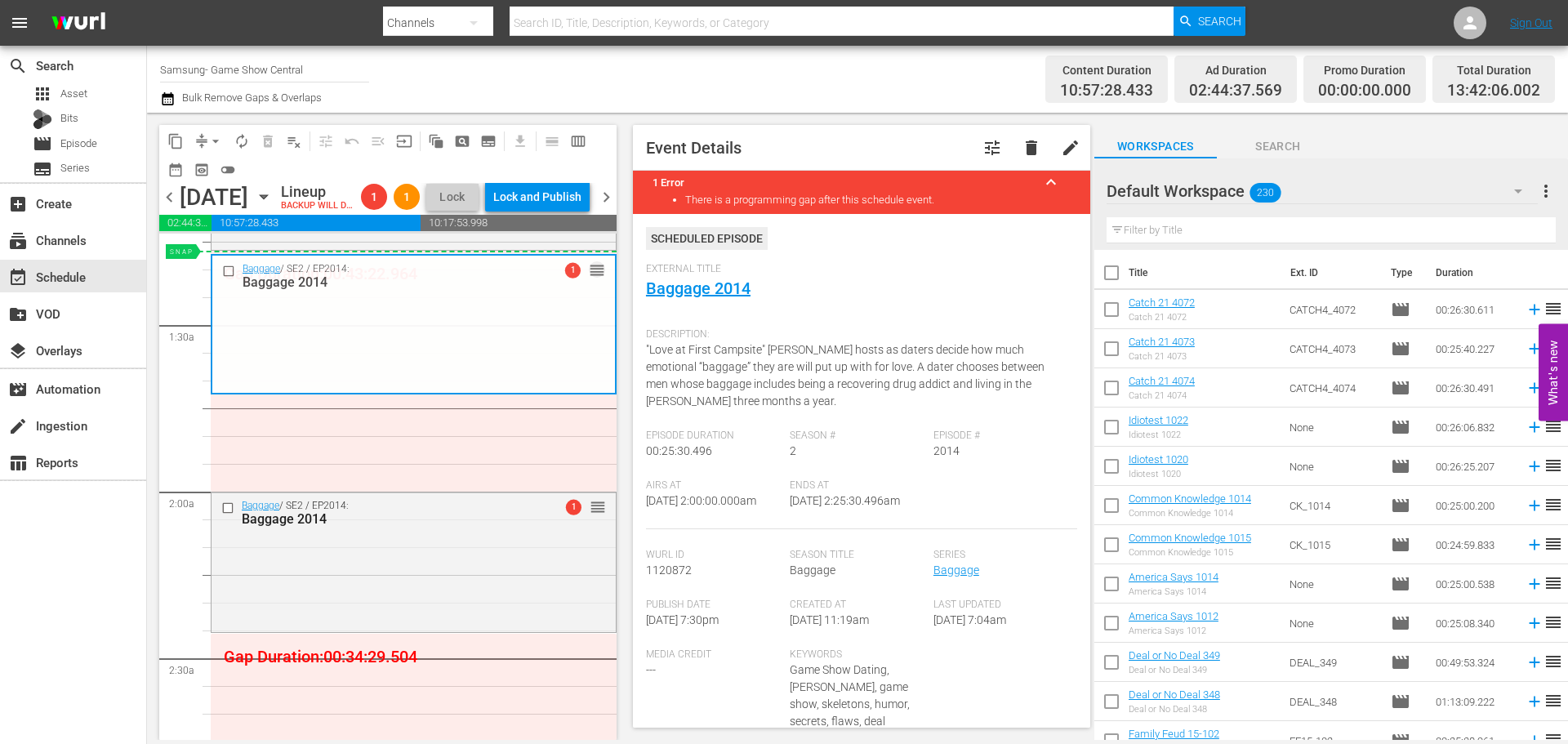
drag, startPoint x: 583, startPoint y: 494, endPoint x: 557, endPoint y: 280, distance: 215.6
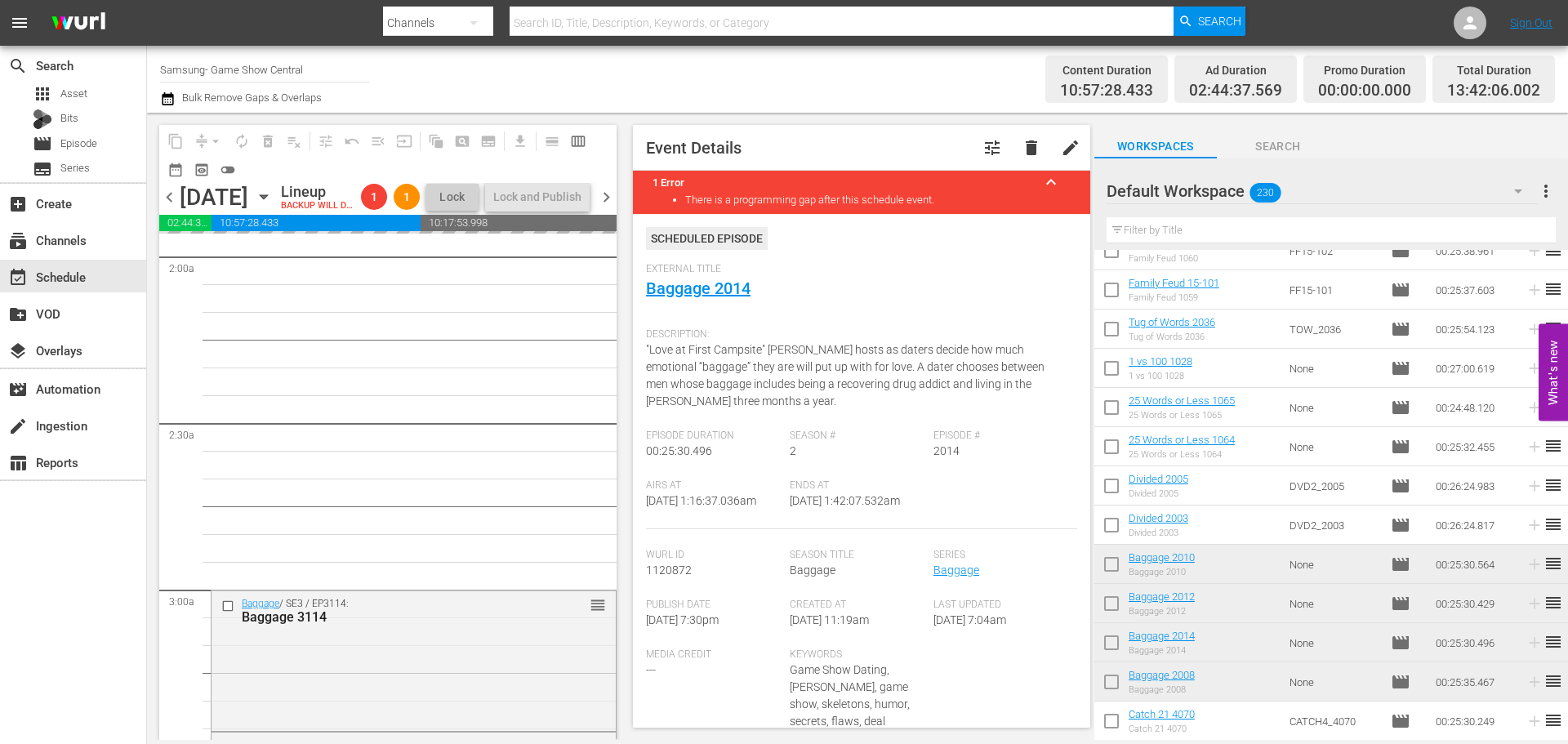
scroll to position [654, 0]
click at [273, 206] on icon "button" at bounding box center [264, 197] width 18 height 18
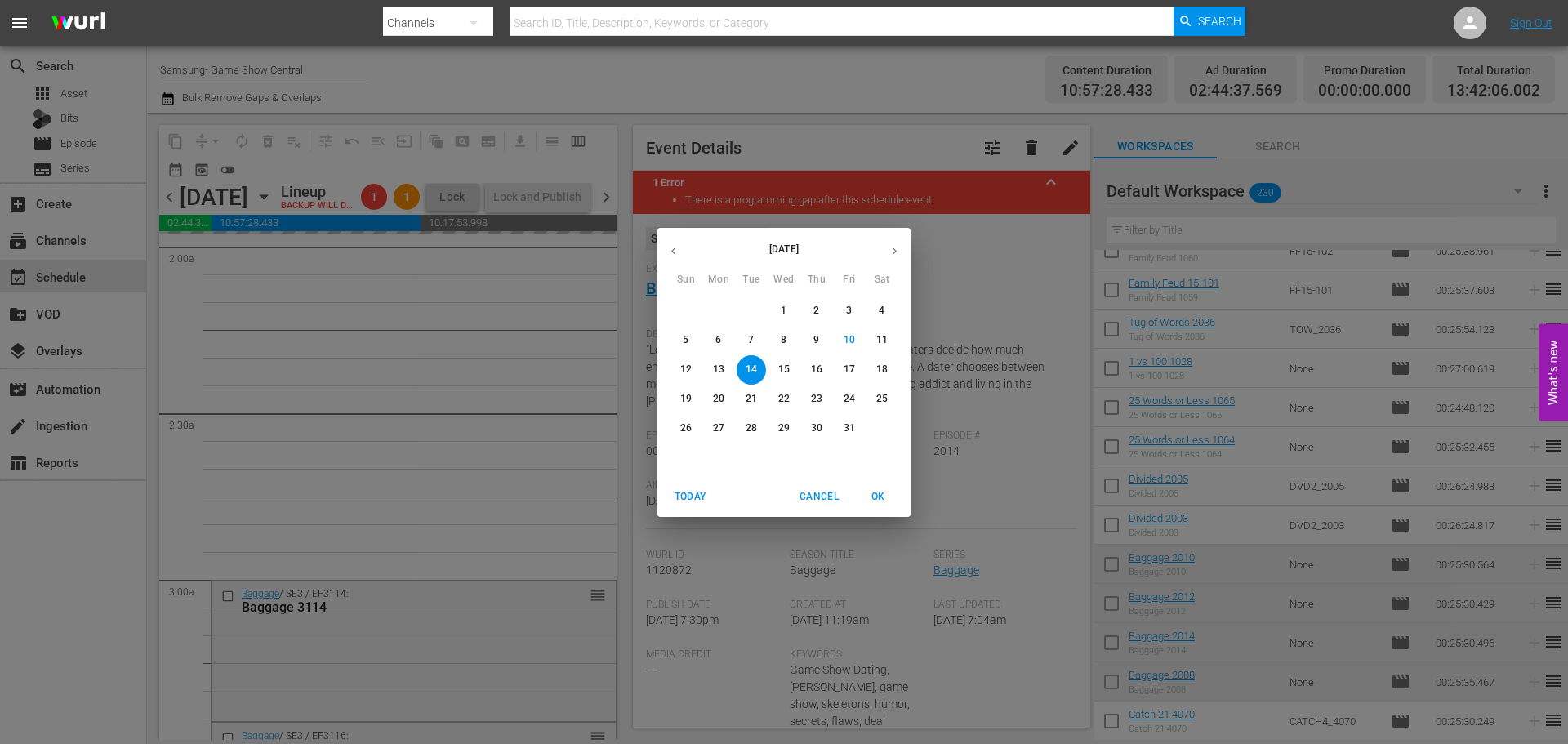
click at [714, 395] on p "20" at bounding box center [718, 399] width 12 height 14
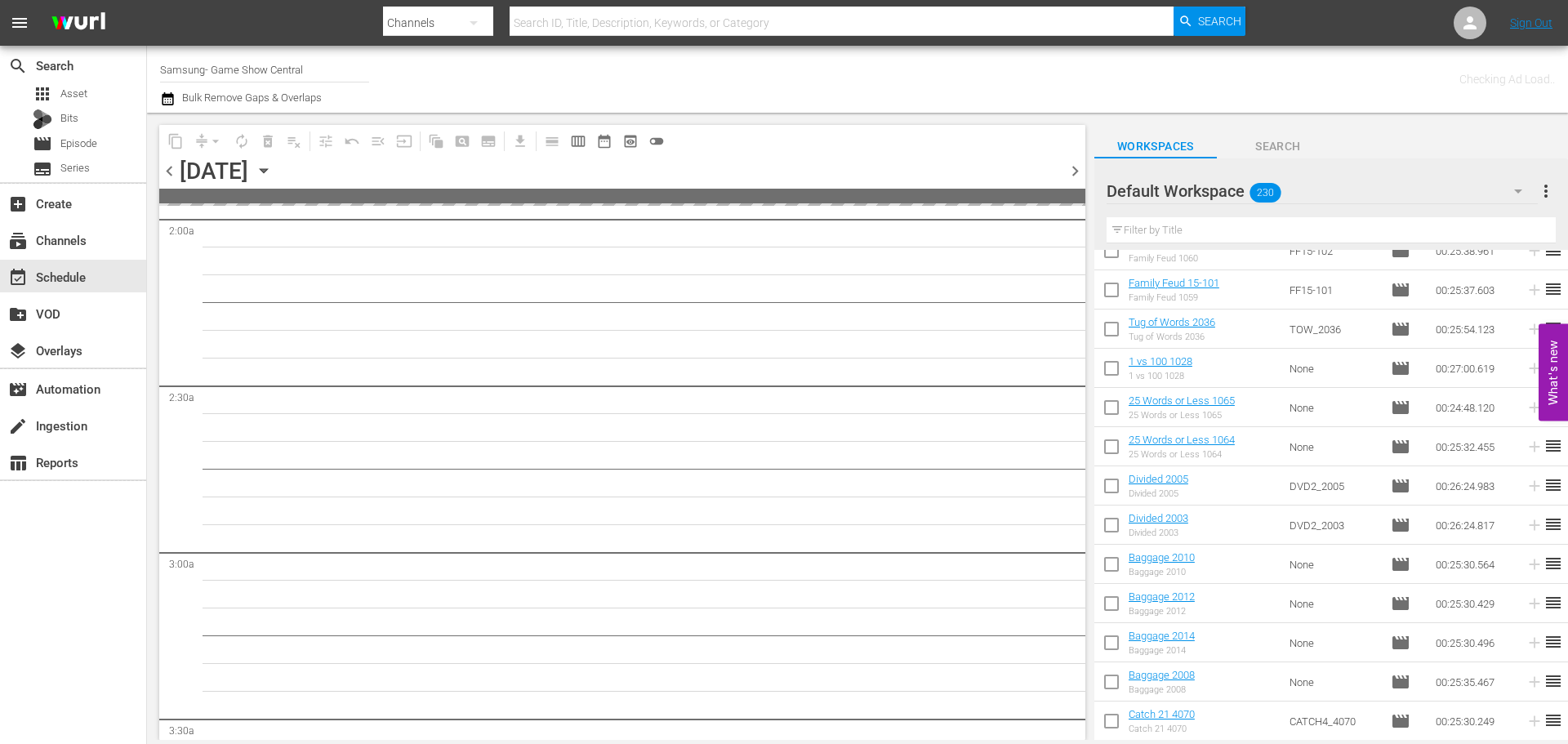
scroll to position [765, 0]
